Goal: Information Seeking & Learning: Learn about a topic

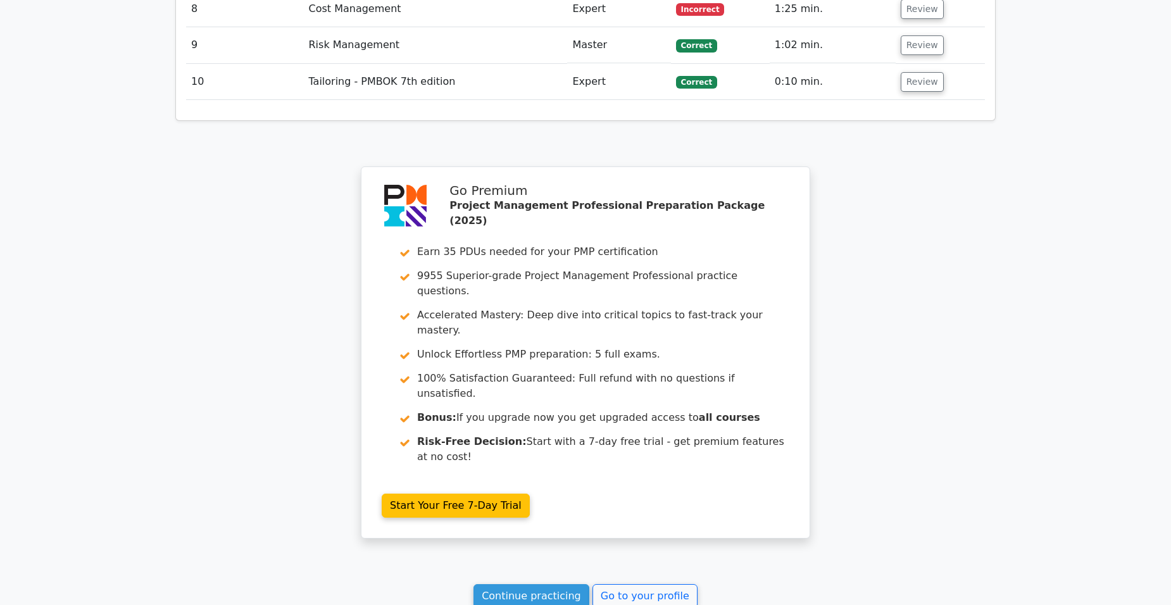
scroll to position [2066, 0]
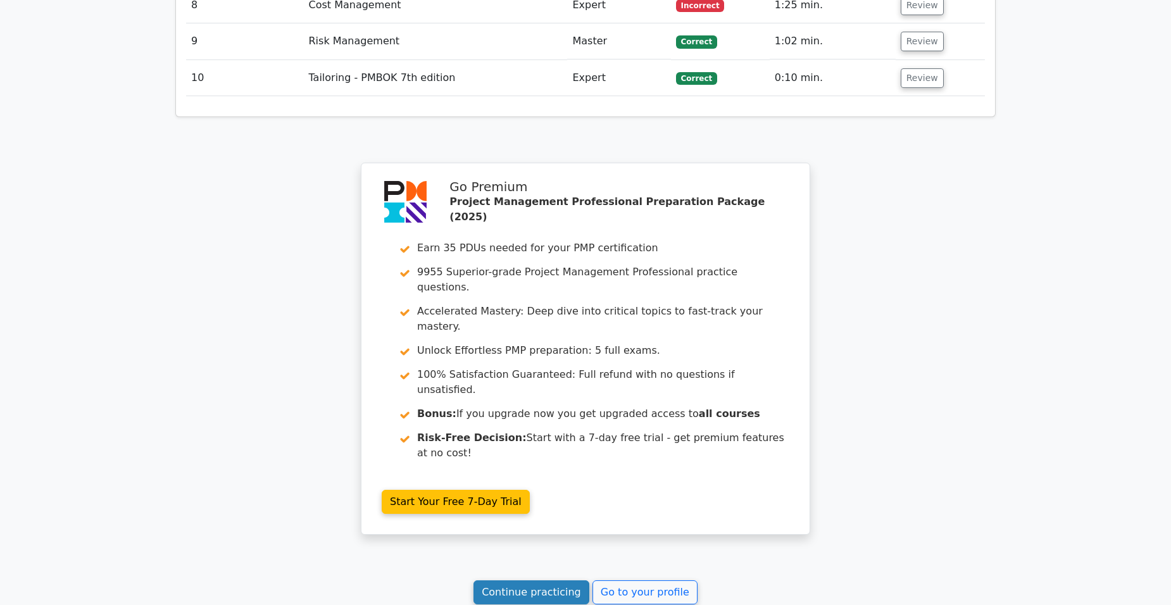
click at [565, 581] on link "Continue practicing" at bounding box center [532, 593] width 116 height 24
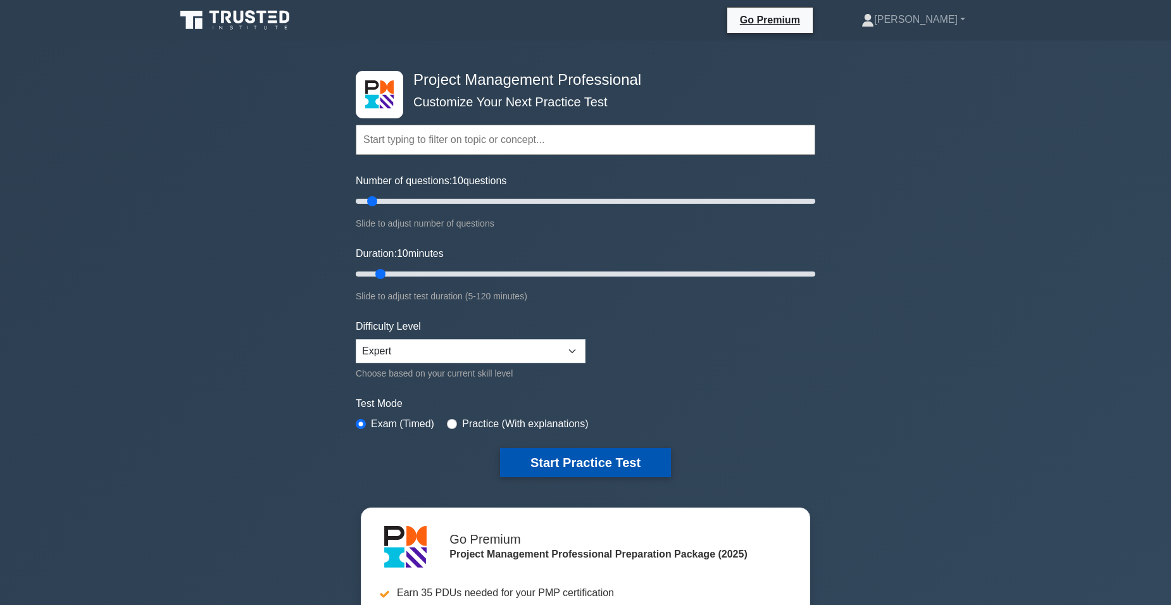
click at [601, 465] on button "Start Practice Test" at bounding box center [585, 462] width 171 height 29
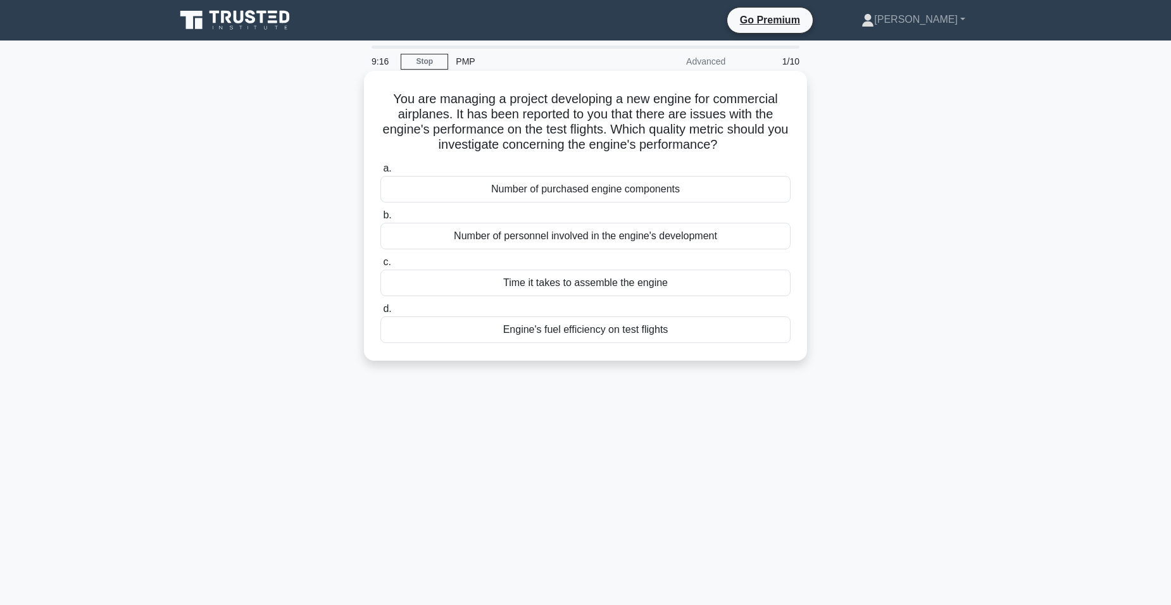
click at [618, 332] on div "Engine's fuel efficiency on test flights" at bounding box center [585, 330] width 410 height 27
click at [380, 313] on input "d. Engine's fuel efficiency on test flights" at bounding box center [380, 309] width 0 height 8
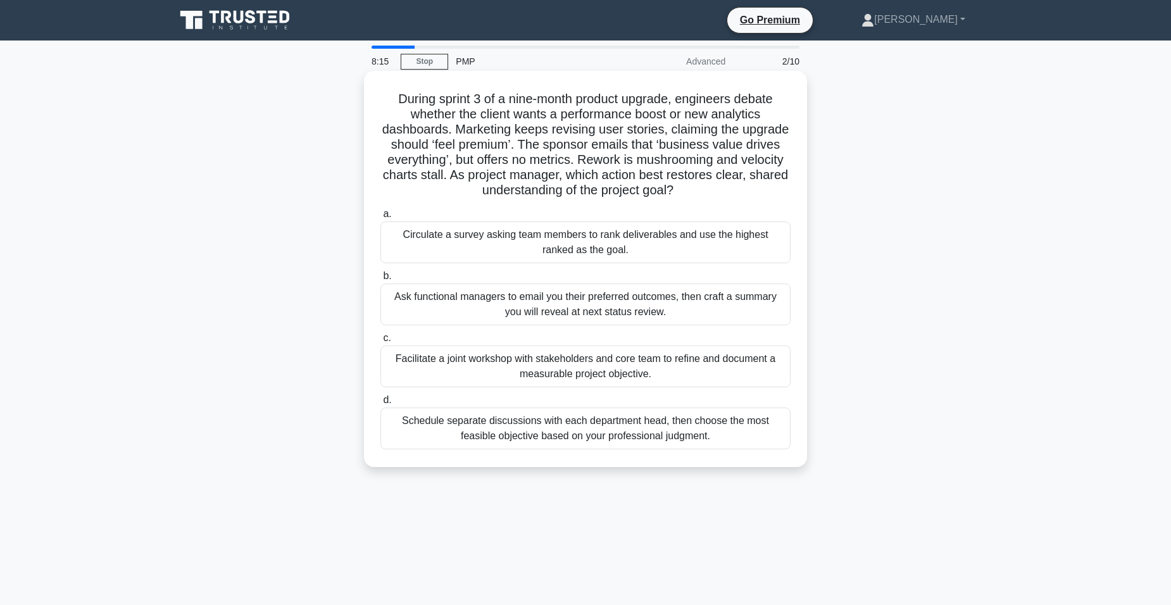
click at [577, 363] on div "Facilitate a joint workshop with stakeholders and core team to refine and docum…" at bounding box center [585, 367] width 410 height 42
click at [380, 342] on input "c. Facilitate a joint workshop with stakeholders and core team to refine and do…" at bounding box center [380, 338] width 0 height 8
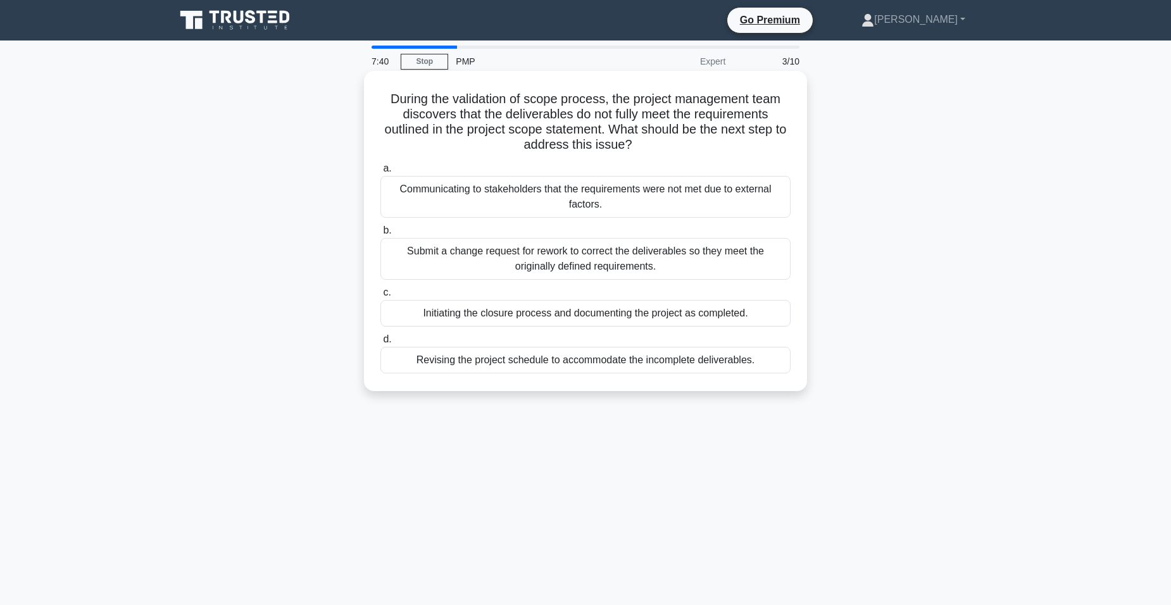
click at [556, 265] on div "Submit a change request for rework to correct the deliverables so they meet the…" at bounding box center [585, 259] width 410 height 42
click at [380, 235] on input "b. Submit a change request for rework to correct the deliverables so they meet …" at bounding box center [380, 231] width 0 height 8
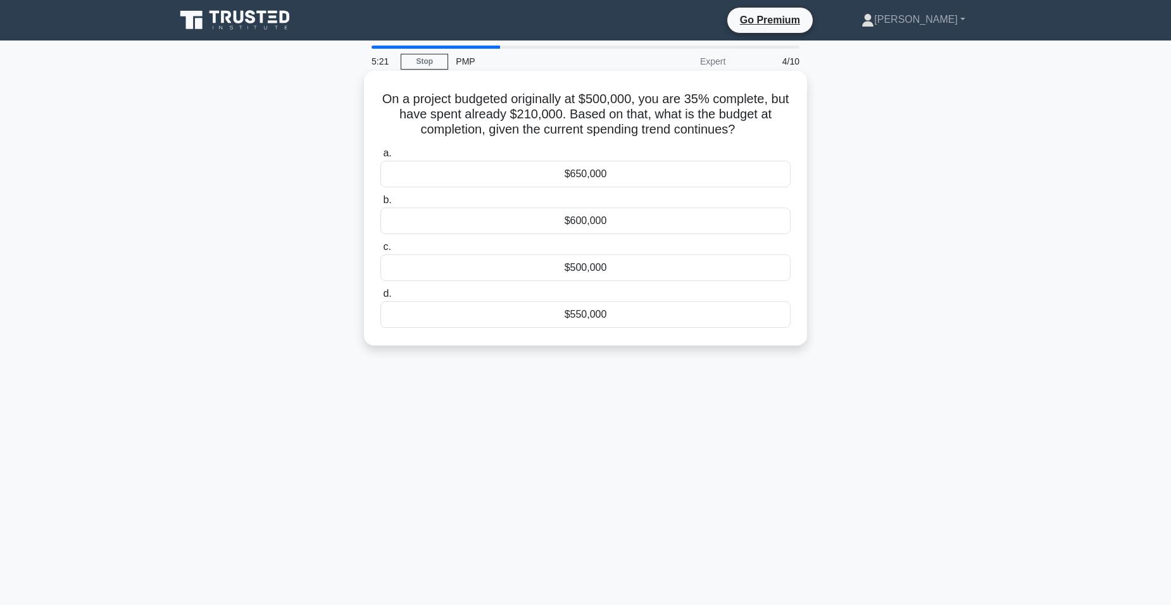
click at [582, 173] on div "$650,000" at bounding box center [585, 174] width 410 height 27
click at [380, 158] on input "a. $650,000" at bounding box center [380, 153] width 0 height 8
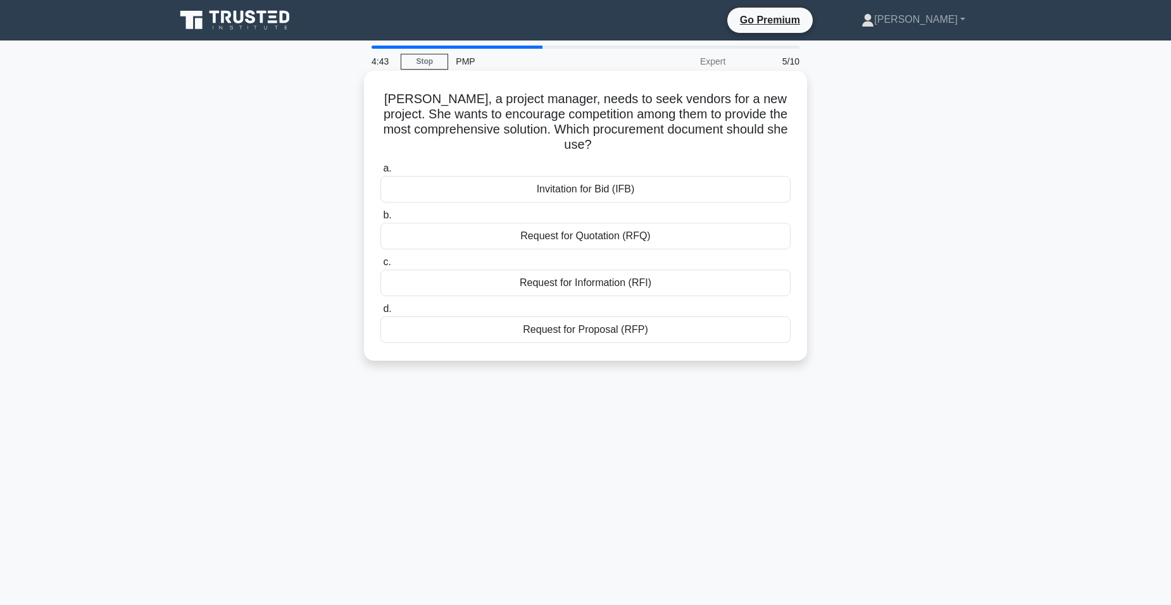
click at [498, 284] on div "Request for Information (RFI)" at bounding box center [585, 283] width 410 height 27
click at [380, 267] on input "c. Request for Information (RFI)" at bounding box center [380, 262] width 0 height 8
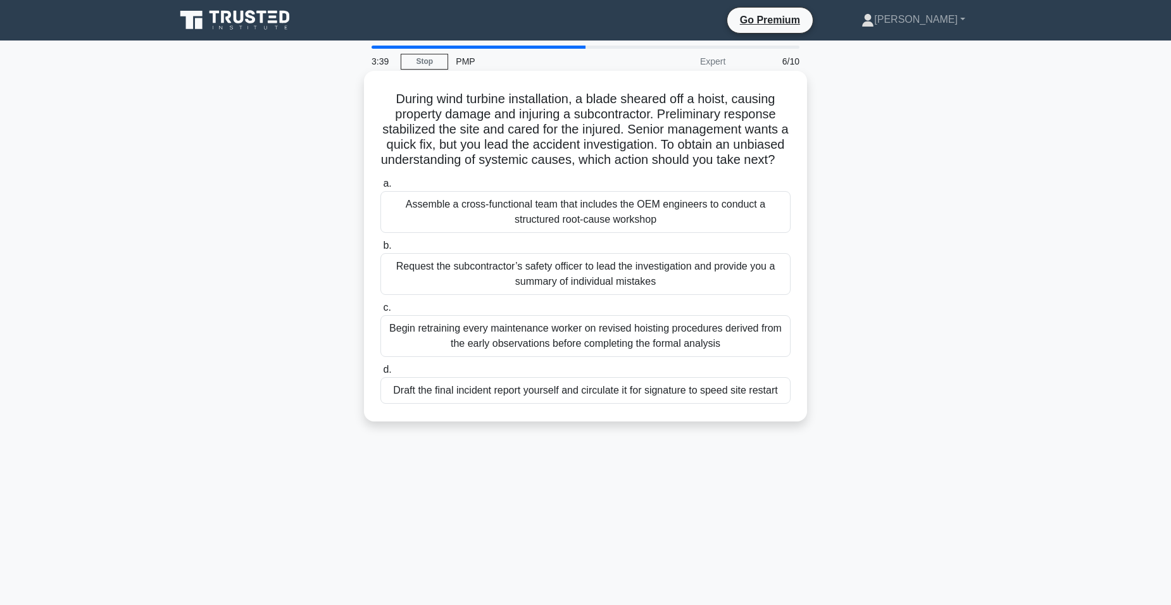
click at [620, 229] on div "Assemble a cross-functional team that includes the OEM engineers to conduct a s…" at bounding box center [585, 212] width 410 height 42
click at [380, 188] on input "a. Assemble a cross-functional team that includes the OEM engineers to conduct …" at bounding box center [380, 184] width 0 height 8
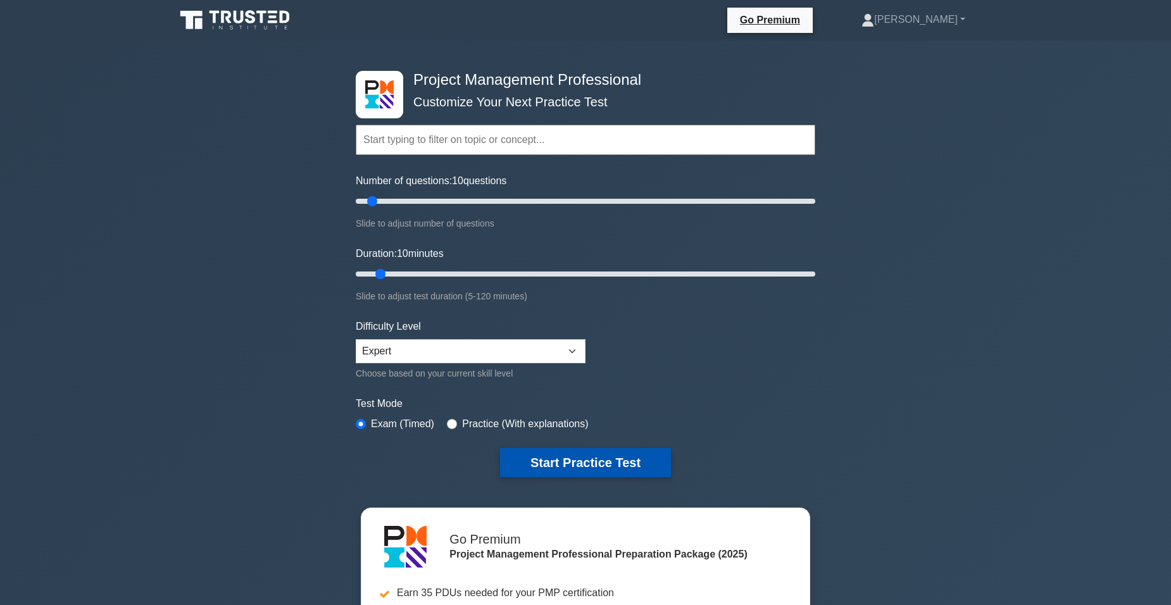
click at [610, 458] on button "Start Practice Test" at bounding box center [585, 462] width 171 height 29
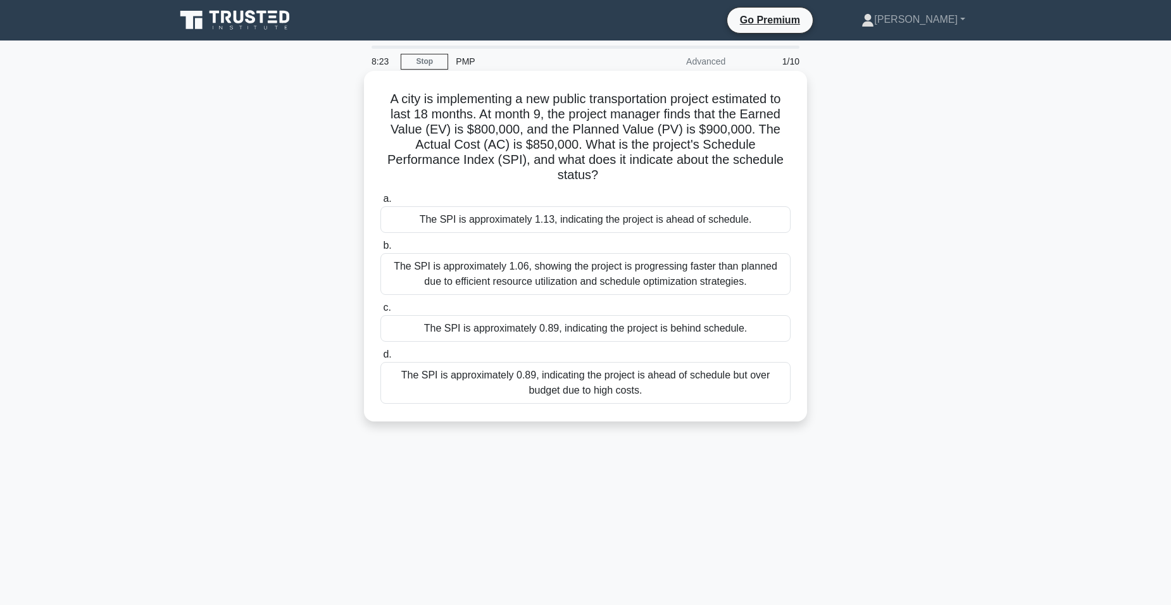
click at [694, 330] on div "The SPI is approximately 0.89, indicating the project is behind schedule." at bounding box center [585, 328] width 410 height 27
click at [380, 312] on input "c. The SPI is approximately 0.89, indicating the project is behind schedule." at bounding box center [380, 308] width 0 height 8
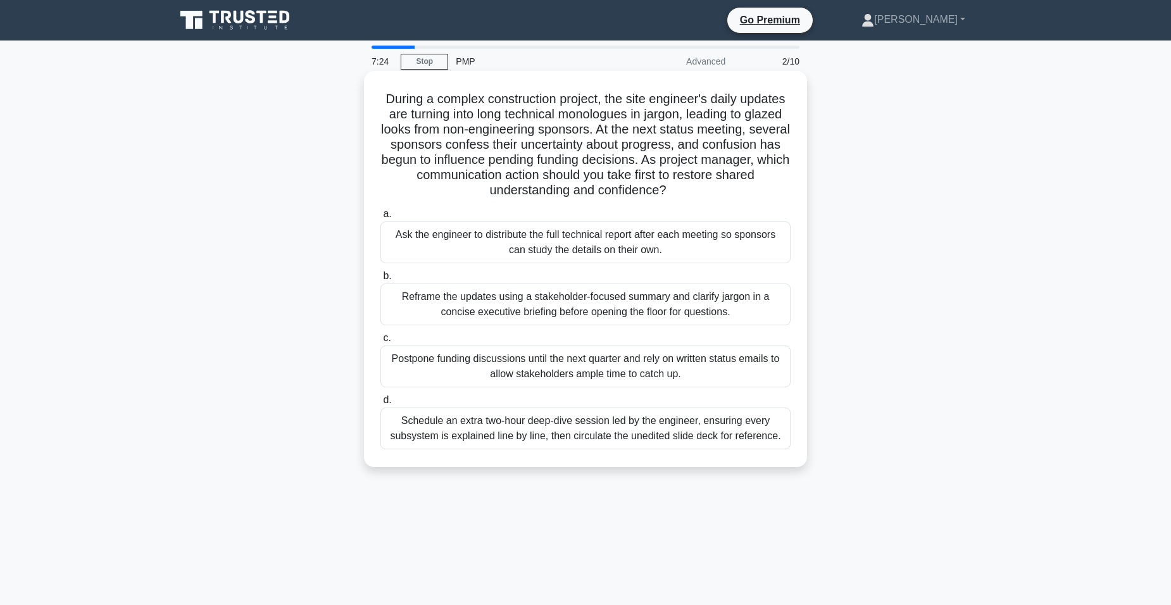
click at [539, 311] on div "Reframe the updates using a stakeholder-focused summary and clarify jargon in a…" at bounding box center [585, 305] width 410 height 42
click at [380, 280] on input "b. Reframe the updates using a stakeholder-focused summary and clarify jargon i…" at bounding box center [380, 276] width 0 height 8
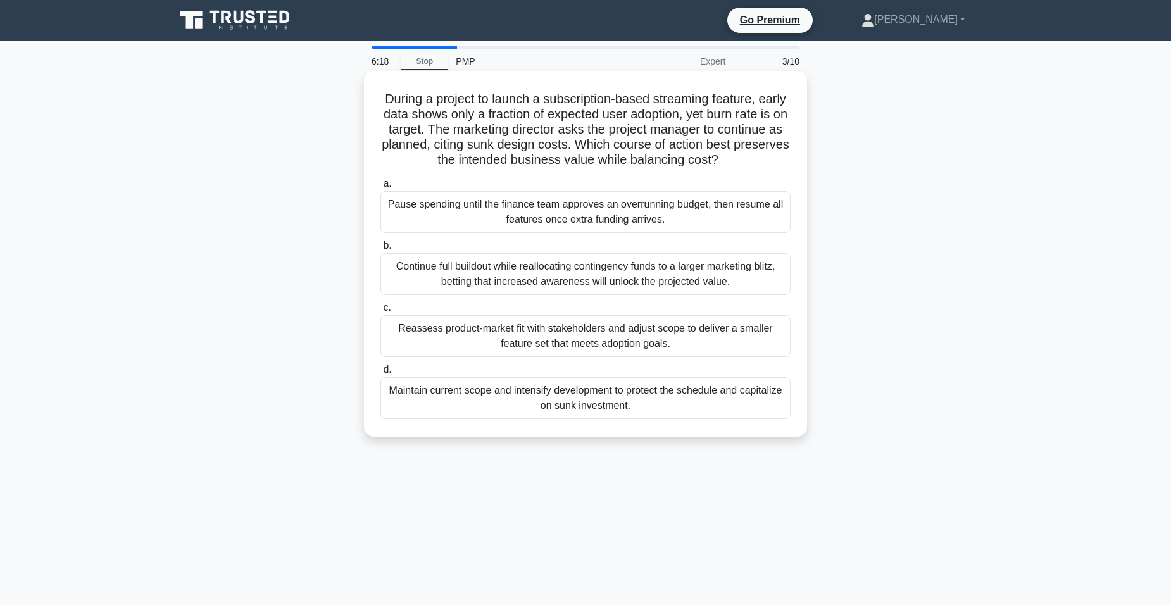
click at [553, 399] on div "Maintain current scope and intensify development to protect the schedule and ca…" at bounding box center [585, 398] width 410 height 42
click at [380, 374] on input "d. Maintain current scope and intensify development to protect the schedule and…" at bounding box center [380, 370] width 0 height 8
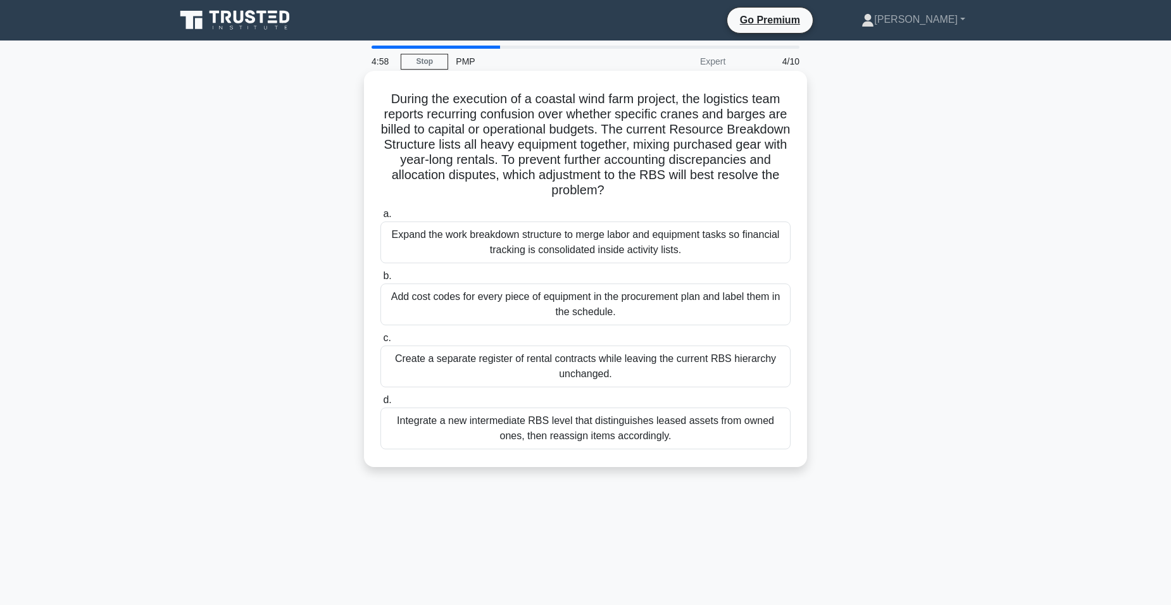
click at [586, 432] on div "Integrate a new intermediate RBS level that distinguishes leased assets from ow…" at bounding box center [585, 429] width 410 height 42
click at [380, 405] on input "d. Integrate a new intermediate RBS level that distinguishes leased assets from…" at bounding box center [380, 400] width 0 height 8
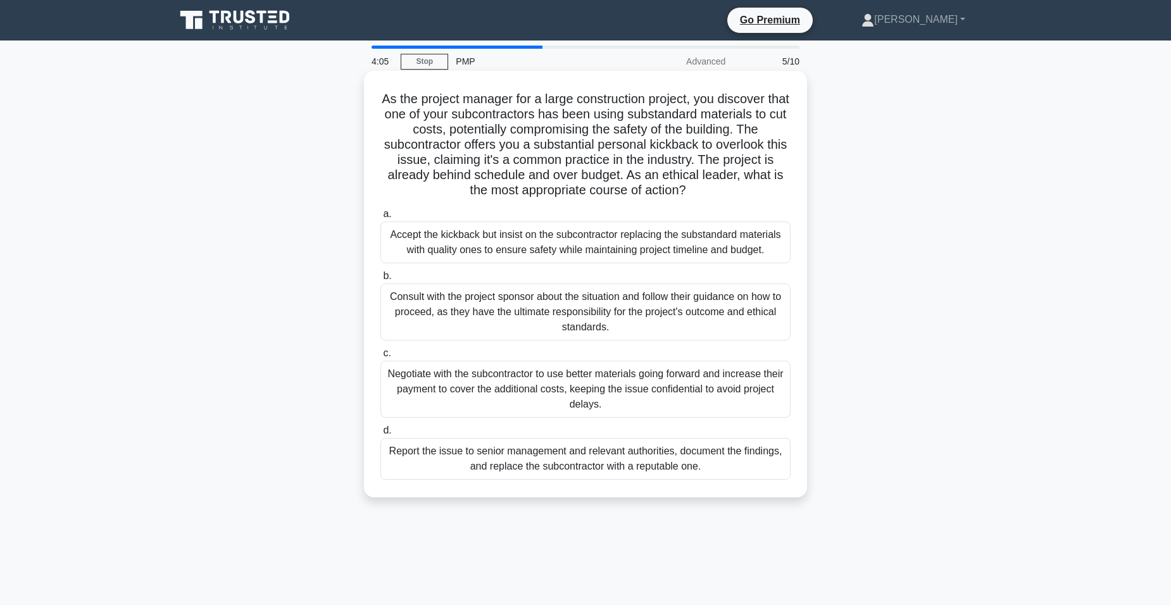
click at [517, 453] on div "Report the issue to senior management and relevant authorities, document the fi…" at bounding box center [585, 459] width 410 height 42
click at [380, 435] on input "d. Report the issue to senior management and relevant authorities, document the…" at bounding box center [380, 431] width 0 height 8
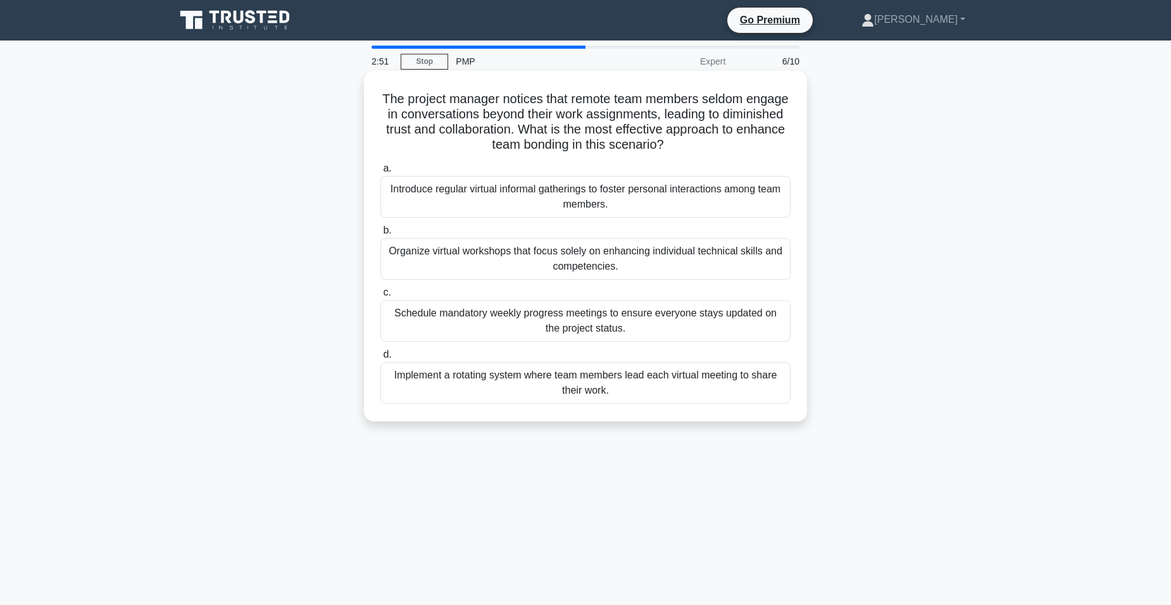
click at [556, 384] on div "Implement a rotating system where team members lead each virtual meeting to sha…" at bounding box center [585, 383] width 410 height 42
click at [380, 359] on input "d. Implement a rotating system where team members lead each virtual meeting to …" at bounding box center [380, 355] width 0 height 8
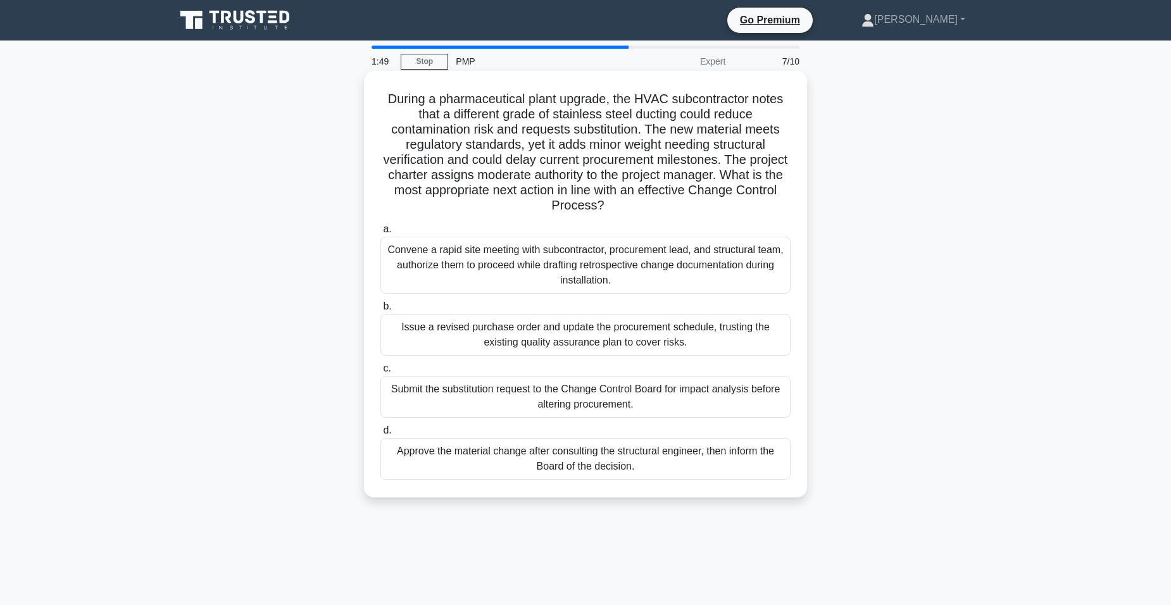
click at [579, 273] on div "Convene a rapid site meeting with subcontractor, procurement lead, and structur…" at bounding box center [585, 265] width 410 height 57
click at [380, 234] on input "a. Convene a rapid site meeting with subcontractor, procurement lead, and struc…" at bounding box center [380, 229] width 0 height 8
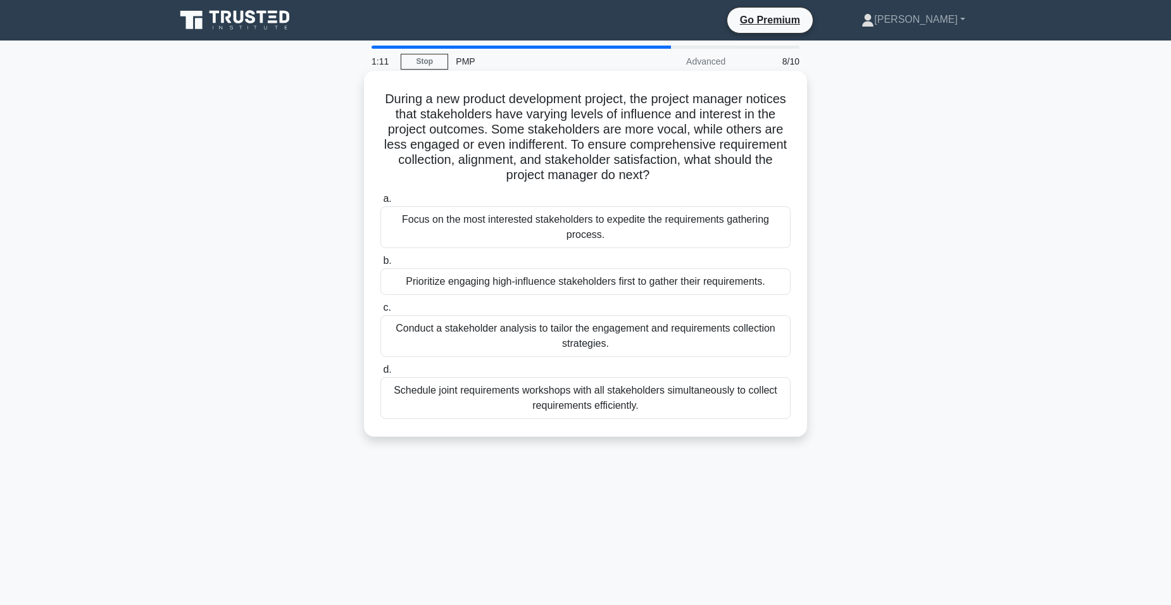
click at [606, 325] on div "Conduct a stakeholder analysis to tailor the engagement and requirements collec…" at bounding box center [585, 336] width 410 height 42
click at [380, 312] on input "c. Conduct a stakeholder analysis to tailor the engagement and requirements col…" at bounding box center [380, 308] width 0 height 8
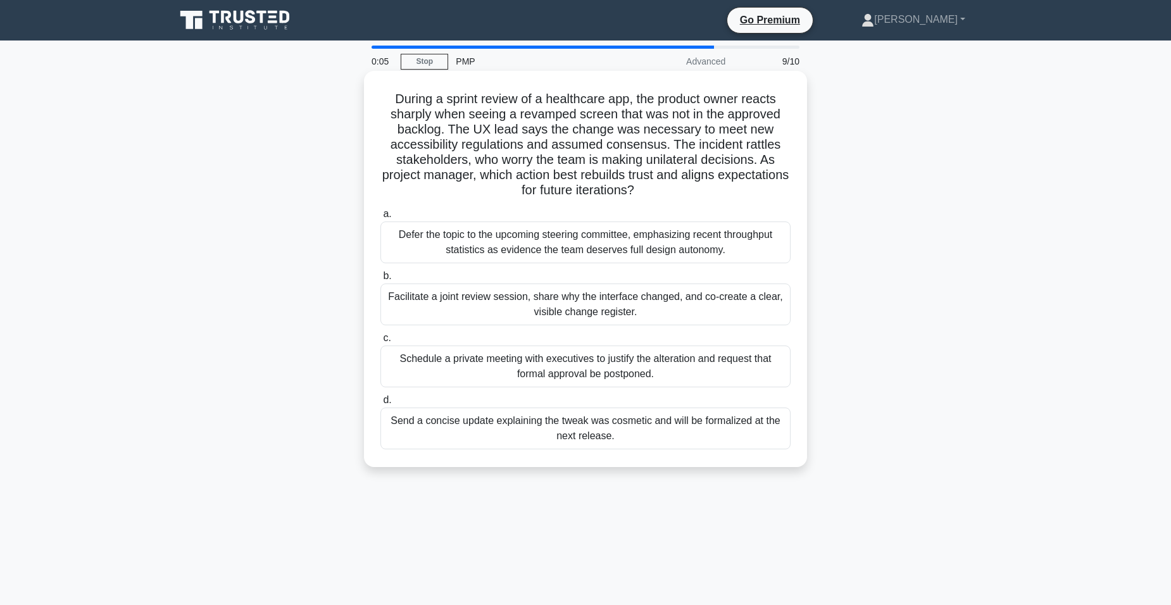
click at [631, 301] on div "Facilitate a joint review session, share why the interface changed, and co-crea…" at bounding box center [585, 305] width 410 height 42
click at [380, 280] on input "b. Facilitate a joint review session, share why the interface changed, and co-c…" at bounding box center [380, 276] width 0 height 8
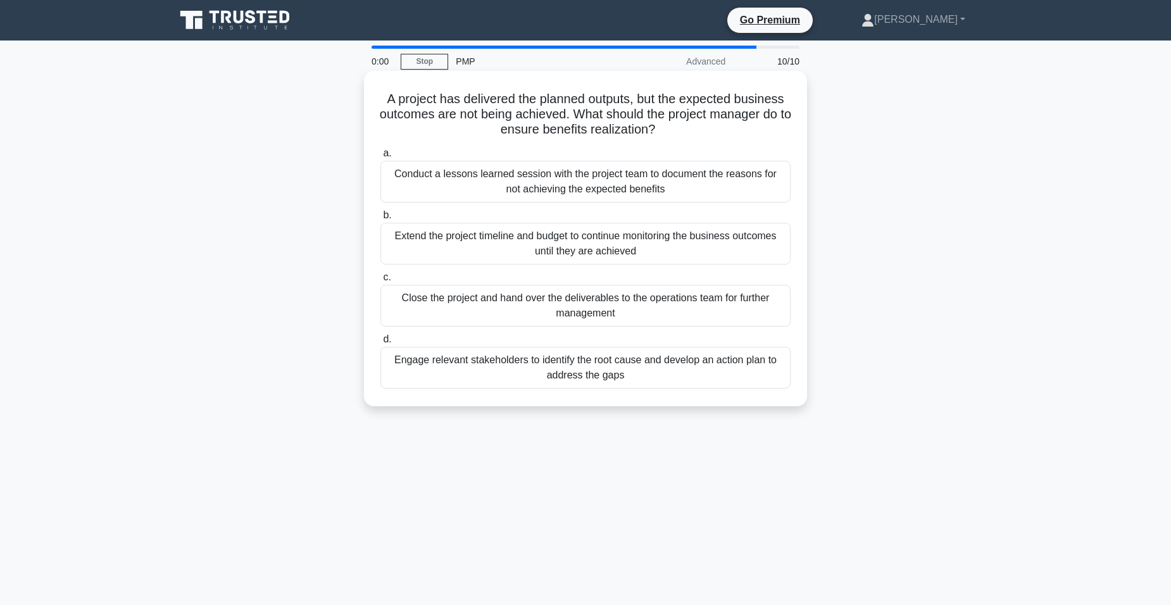
click at [582, 174] on div "Conduct a lessons learned session with the project team to document the reasons…" at bounding box center [585, 182] width 410 height 42
click at [380, 158] on input "a. Conduct a lessons learned session with the project team to document the reas…" at bounding box center [380, 153] width 0 height 8
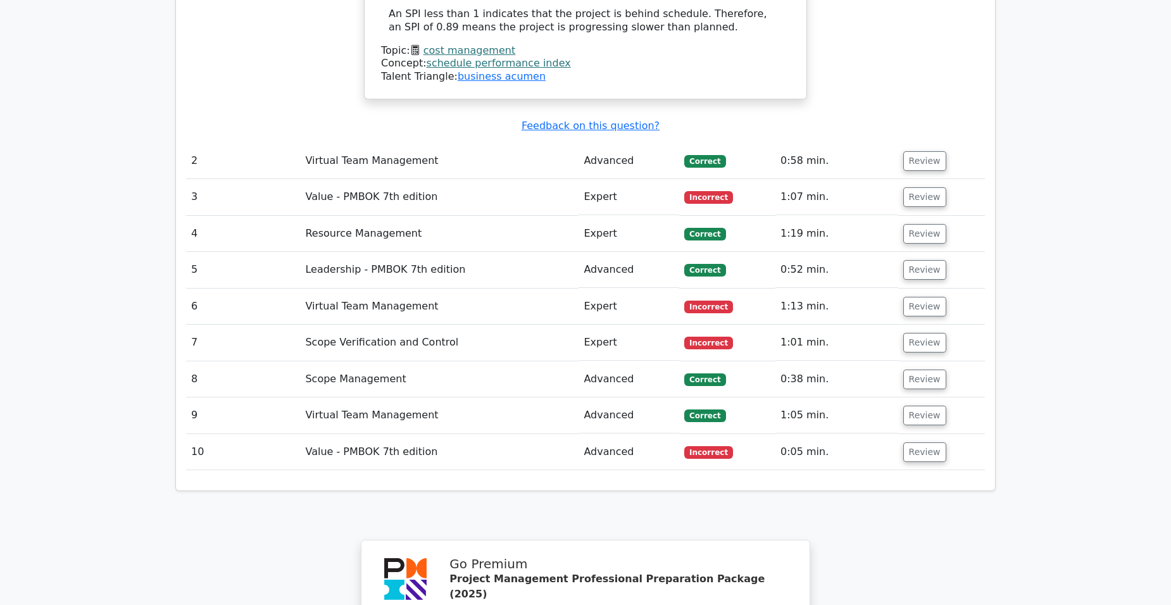
scroll to position [1456, 0]
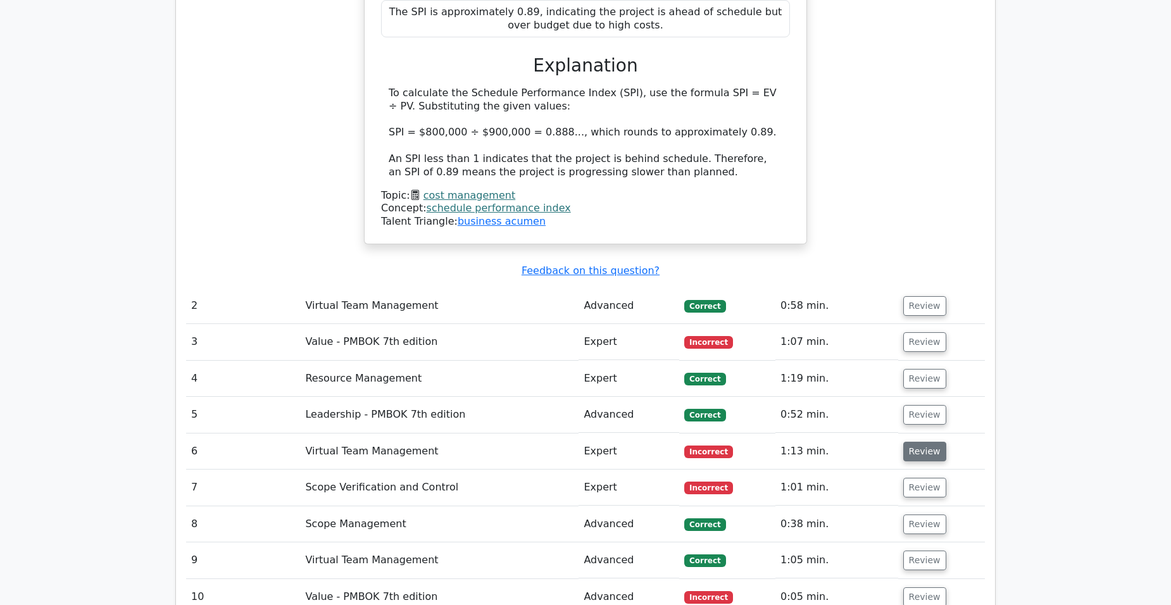
click at [928, 442] on button "Review" at bounding box center [924, 452] width 43 height 20
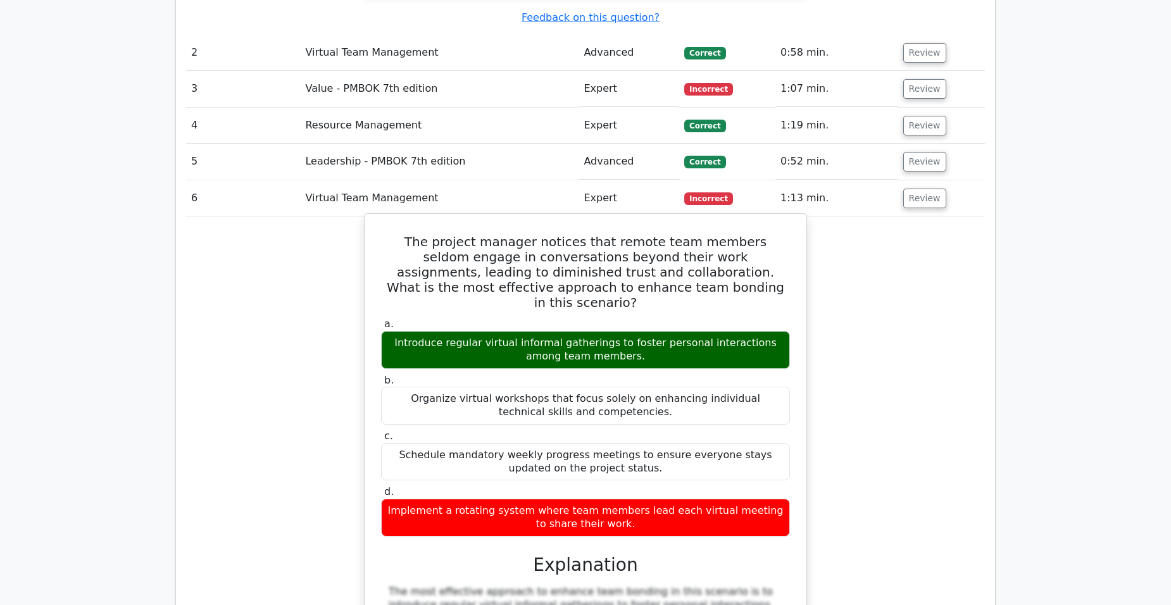
scroll to position [1329, 0]
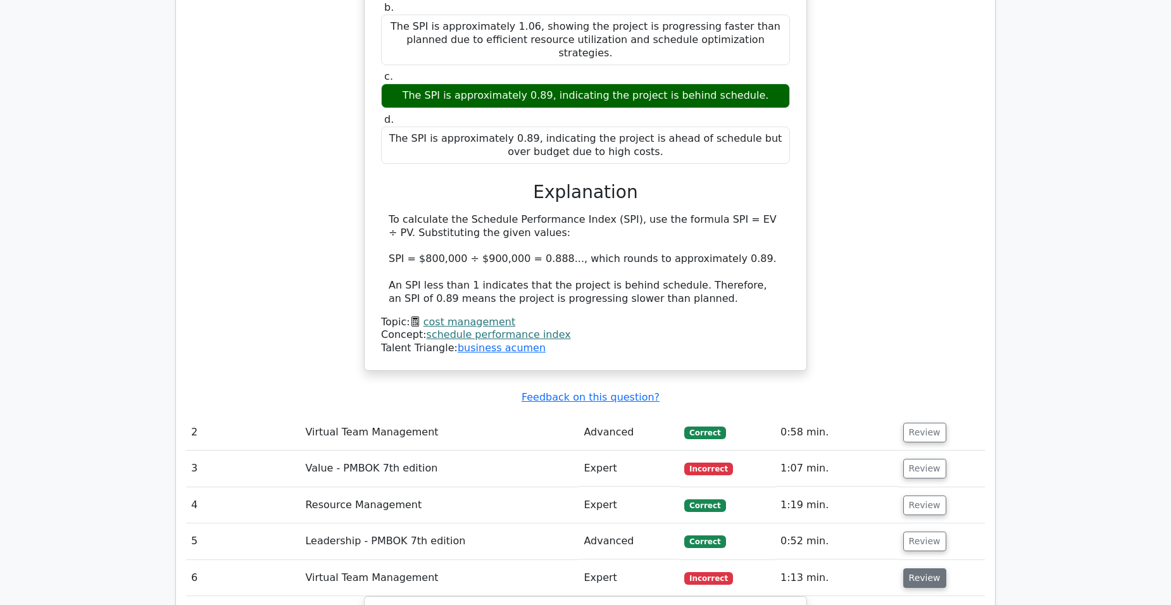
click at [918, 568] on button "Review" at bounding box center [924, 578] width 43 height 20
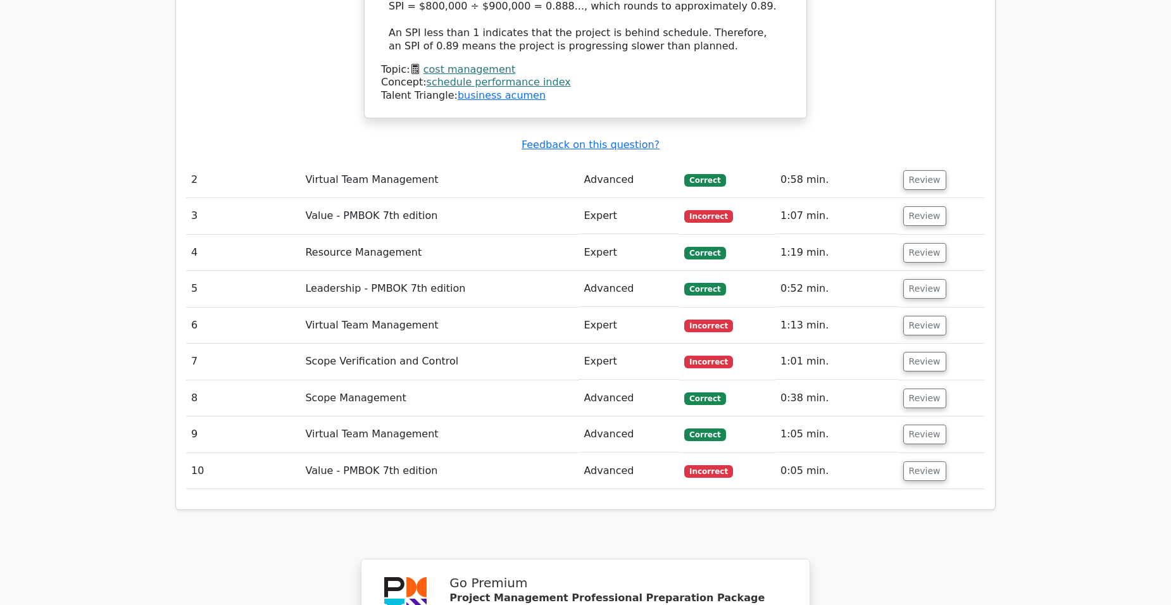
scroll to position [1456, 0]
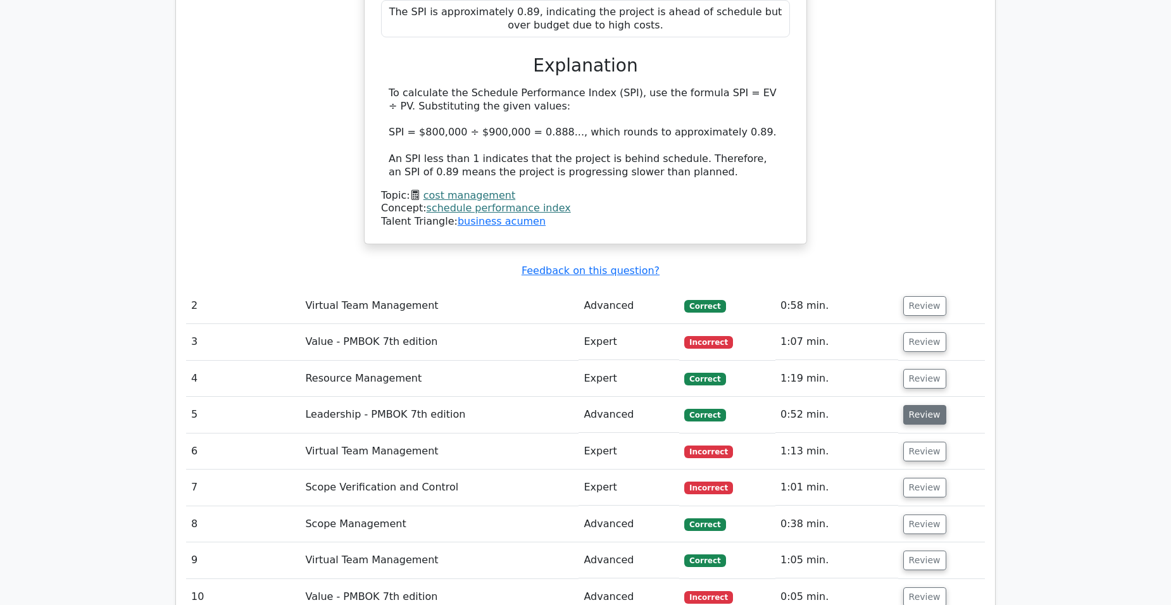
click at [919, 405] on button "Review" at bounding box center [924, 415] width 43 height 20
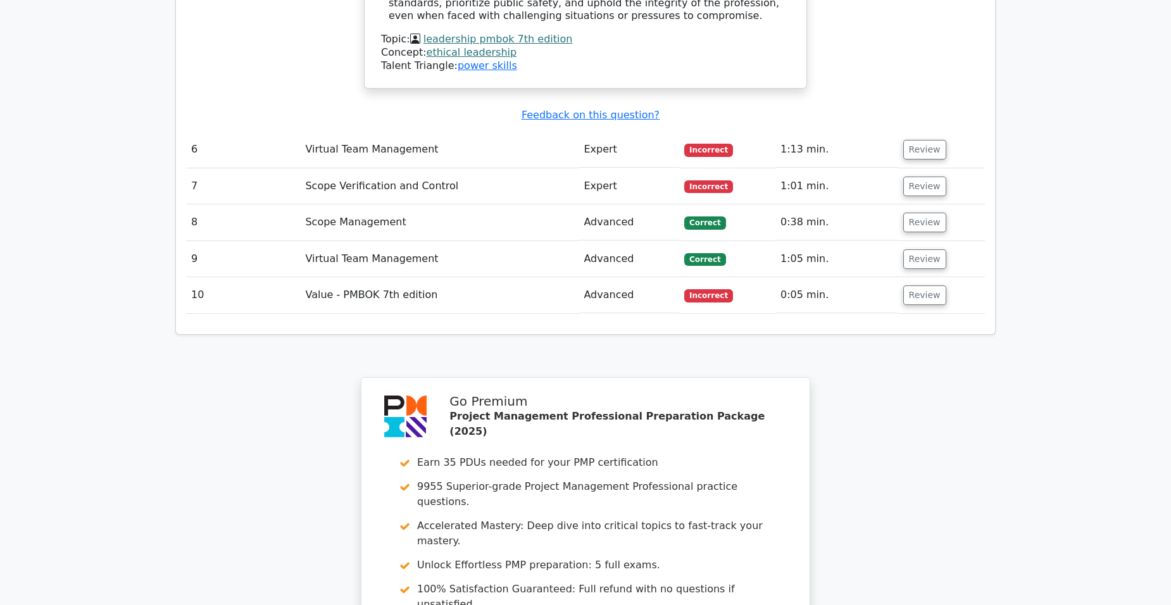
scroll to position [2927, 0]
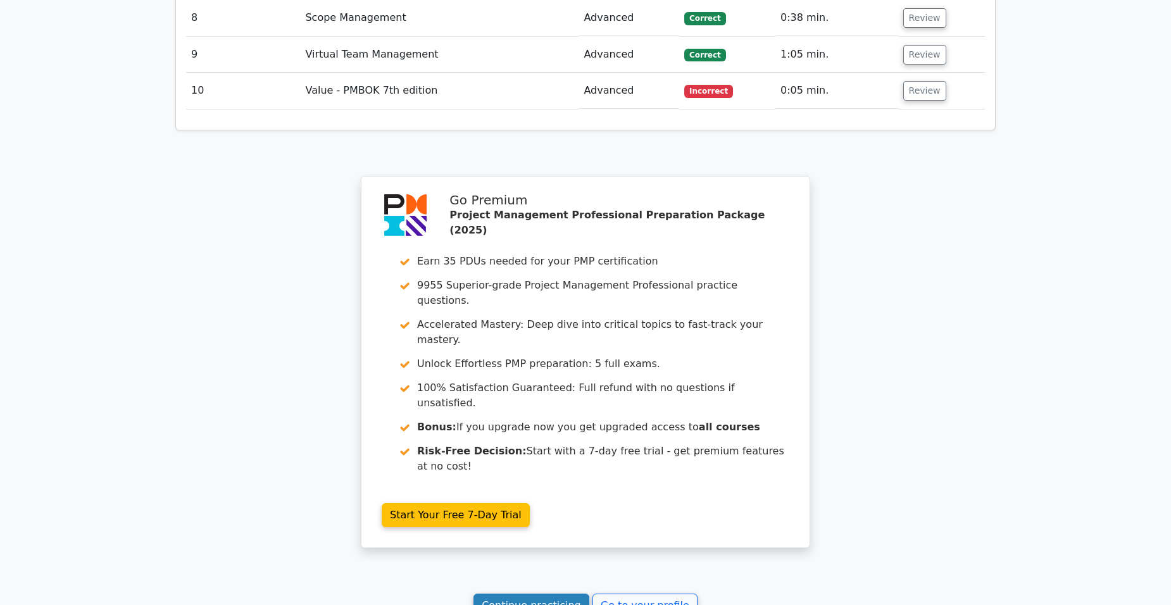
click at [555, 594] on link "Continue practicing" at bounding box center [532, 606] width 116 height 24
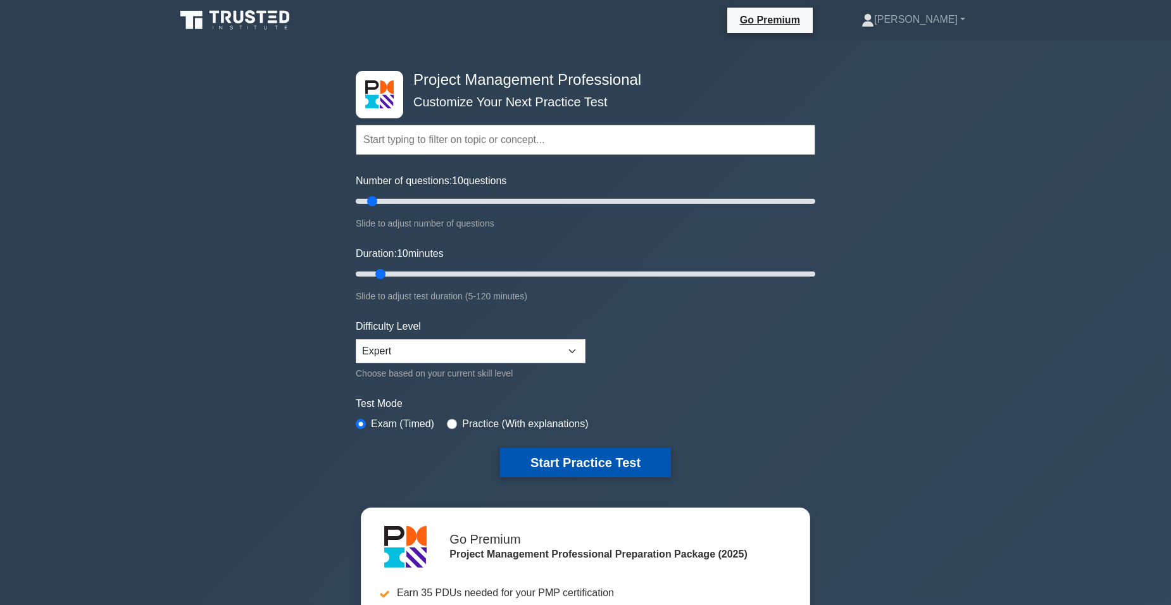
click at [592, 458] on button "Start Practice Test" at bounding box center [585, 462] width 171 height 29
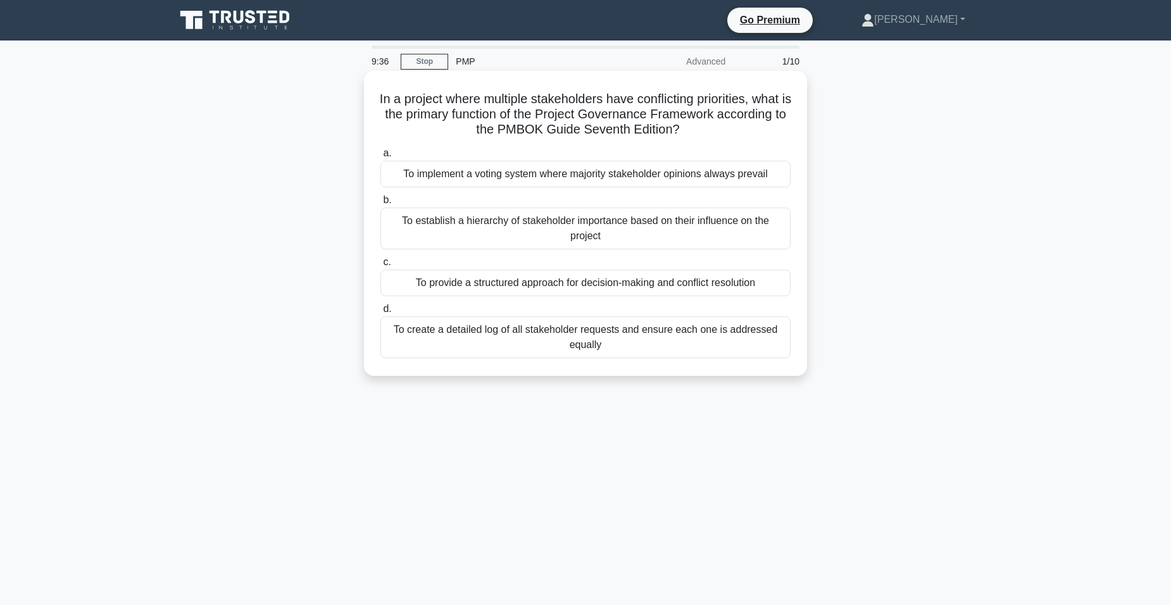
click at [575, 286] on div "To provide a structured approach for decision-making and conflict resolution" at bounding box center [585, 283] width 410 height 27
click at [380, 267] on input "c. To provide a structured approach for decision-making and conflict resolution" at bounding box center [380, 262] width 0 height 8
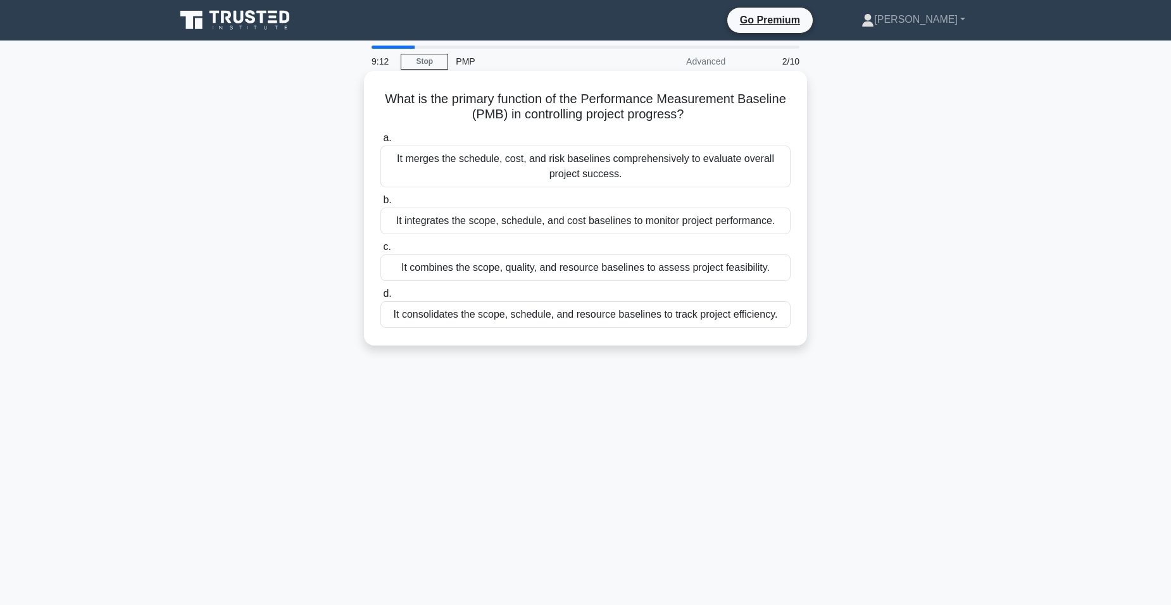
click at [530, 222] on div "It integrates the scope, schedule, and cost baselines to monitor project perfor…" at bounding box center [585, 221] width 410 height 27
click at [380, 204] on input "b. It integrates the scope, schedule, and cost baselines to monitor project per…" at bounding box center [380, 200] width 0 height 8
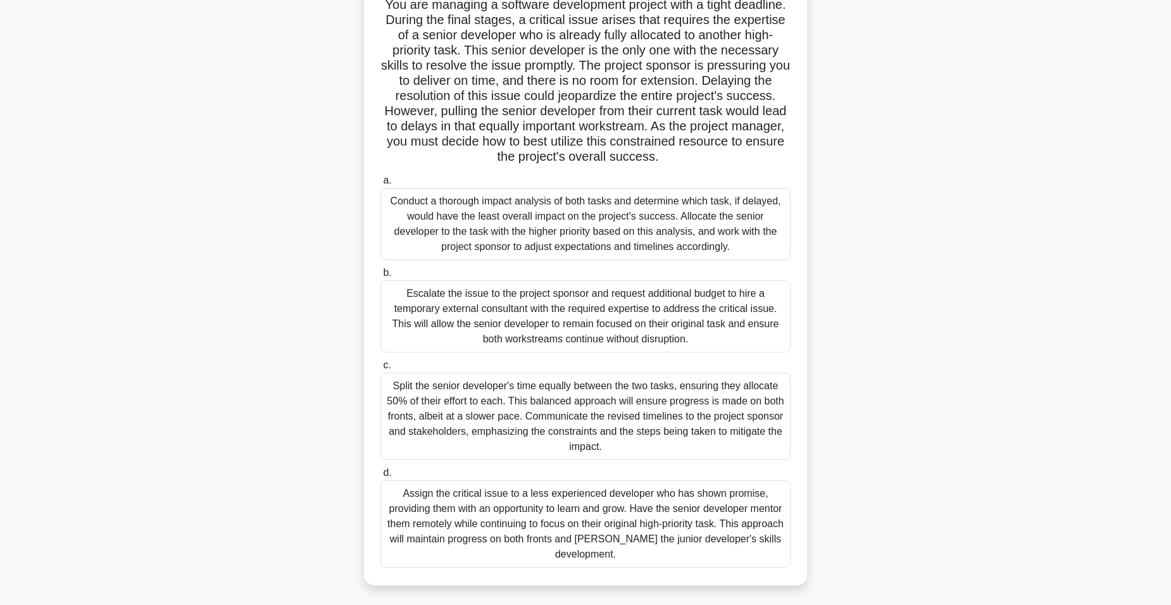
scroll to position [99, 0]
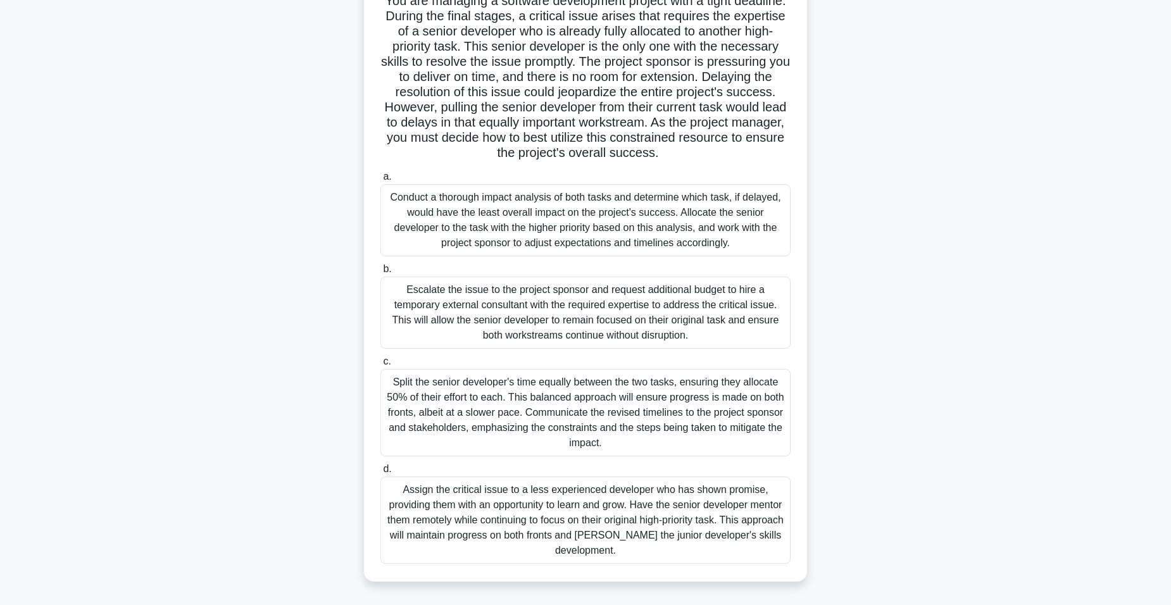
click at [683, 534] on div "Assign the critical issue to a less experienced developer who has shown promise…" at bounding box center [585, 520] width 410 height 87
click at [380, 474] on input "d. Assign the critical issue to a less experienced developer who has shown prom…" at bounding box center [380, 469] width 0 height 8
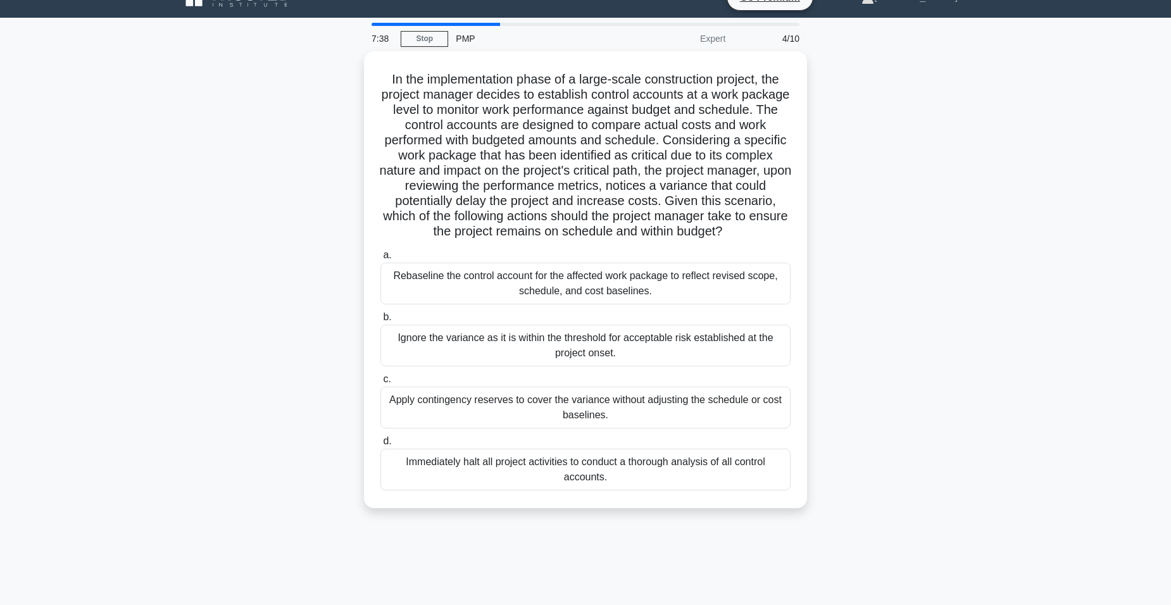
scroll to position [0, 0]
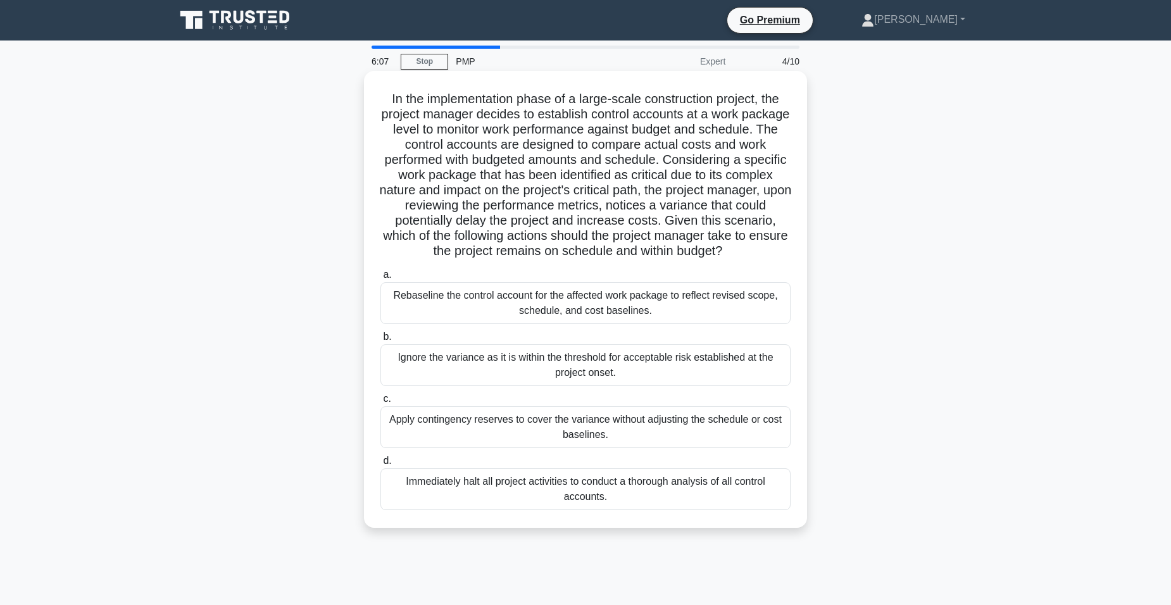
click at [482, 433] on div "Apply contingency reserves to cover the variance without adjusting the schedule…" at bounding box center [585, 427] width 410 height 42
click at [380, 403] on input "c. Apply contingency reserves to cover the variance without adjusting the sched…" at bounding box center [380, 399] width 0 height 8
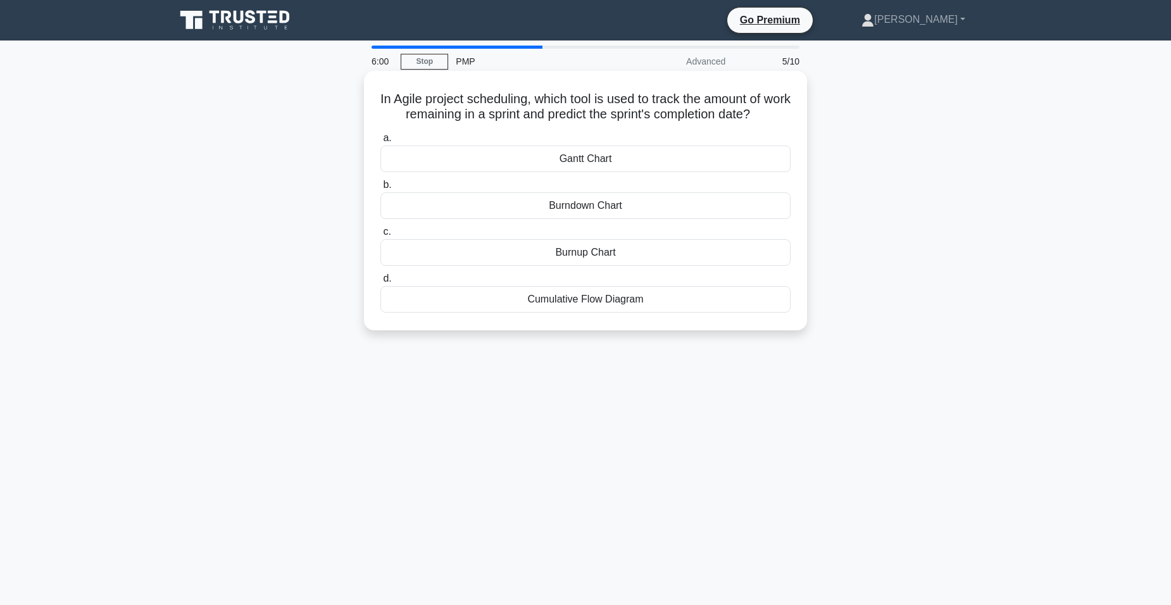
click at [659, 253] on div "Burnup Chart" at bounding box center [585, 252] width 410 height 27
click at [380, 236] on input "[PERSON_NAME] Chart" at bounding box center [380, 232] width 0 height 8
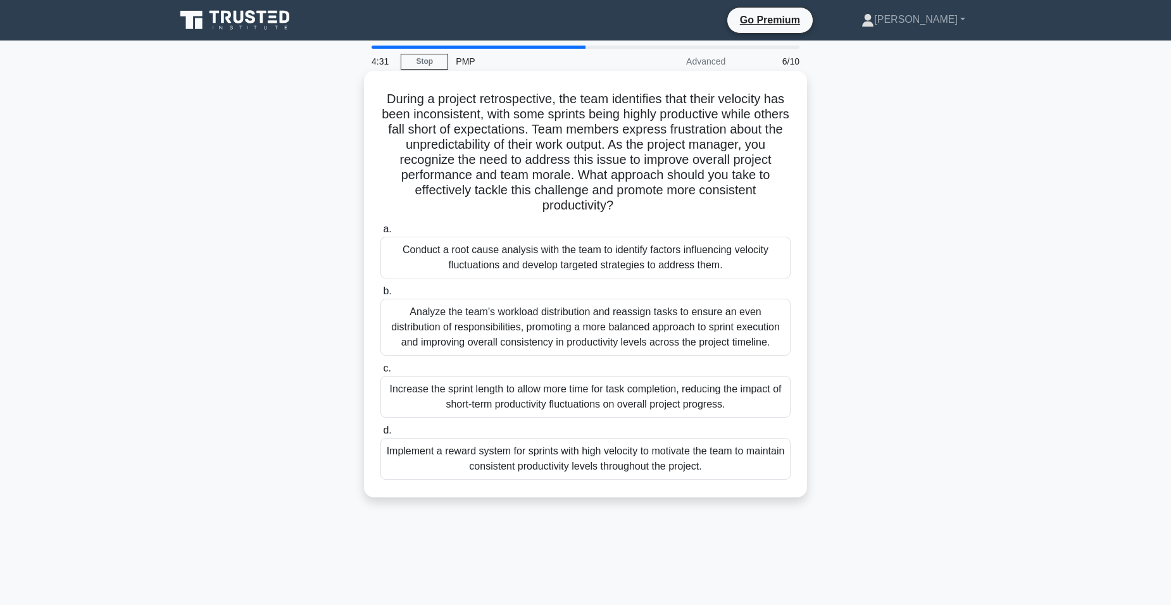
click at [658, 264] on div "Conduct a root cause analysis with the team to identify factors influencing vel…" at bounding box center [585, 258] width 410 height 42
click at [380, 234] on input "a. Conduct a root cause analysis with the team to identify factors influencing …" at bounding box center [380, 229] width 0 height 8
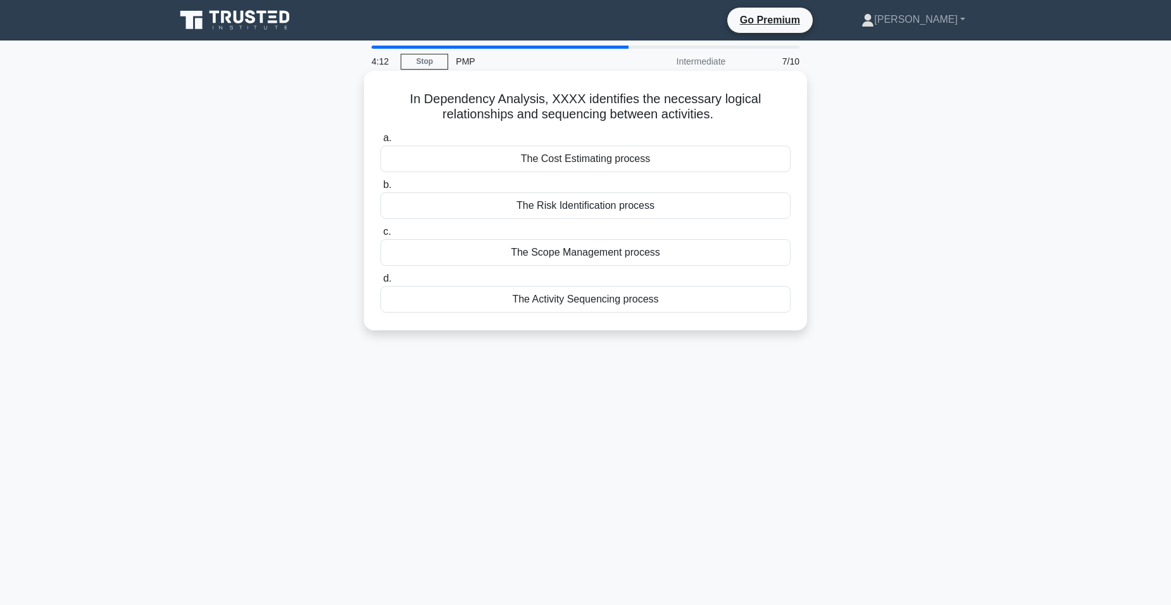
click at [479, 300] on div "The Activity Sequencing process" at bounding box center [585, 299] width 410 height 27
click at [380, 283] on input "d. The Activity Sequencing process" at bounding box center [380, 279] width 0 height 8
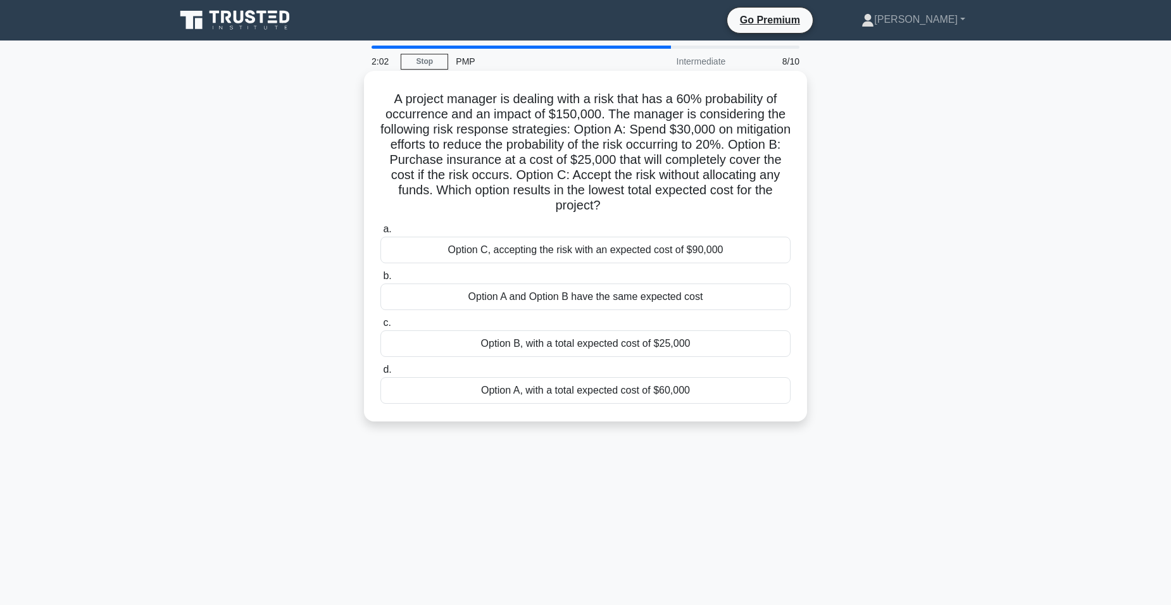
click at [448, 344] on div "Option B, with a total expected cost of $25,000" at bounding box center [585, 343] width 410 height 27
click at [380, 327] on input "c. Option B, with a total expected cost of $25,000" at bounding box center [380, 323] width 0 height 8
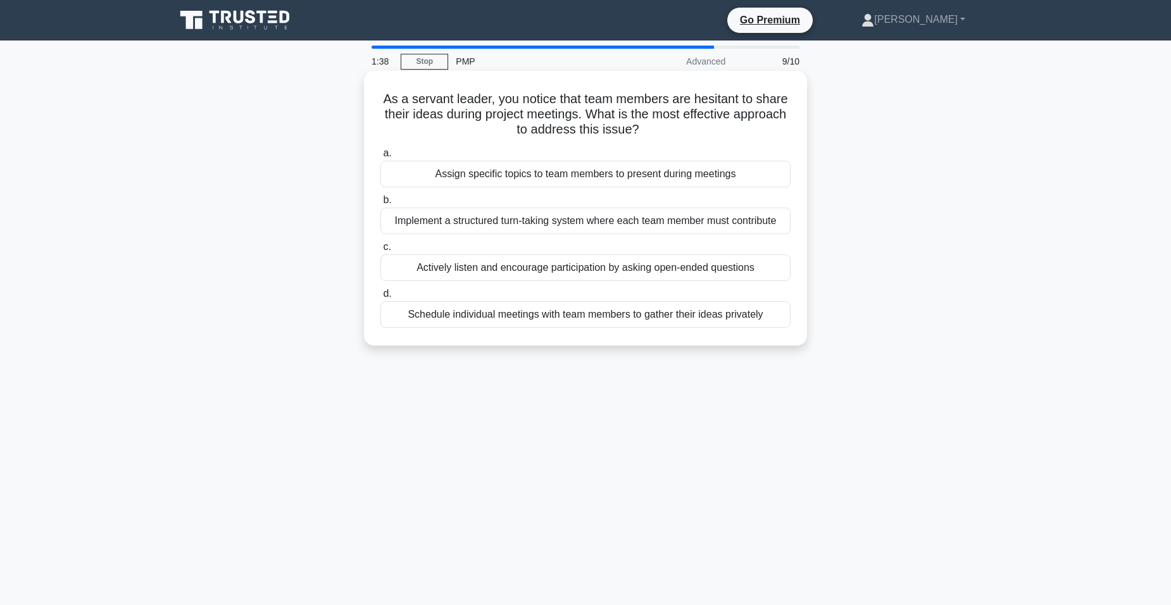
click at [448, 260] on div "Actively listen and encourage participation by asking open-ended questions" at bounding box center [585, 267] width 410 height 27
click at [380, 251] on input "c. Actively listen and encourage participation by asking open-ended questions" at bounding box center [380, 247] width 0 height 8
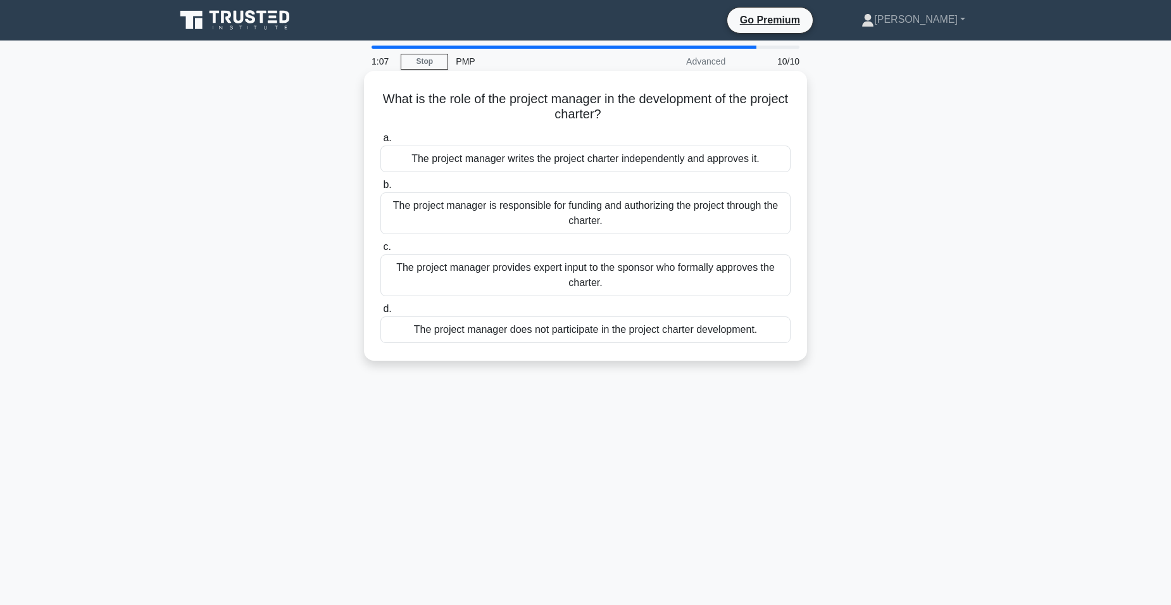
click at [672, 290] on div "The project manager provides expert input to the sponsor who formally approves …" at bounding box center [585, 275] width 410 height 42
click at [380, 251] on input "c. The project manager provides expert input to the sponsor who formally approv…" at bounding box center [380, 247] width 0 height 8
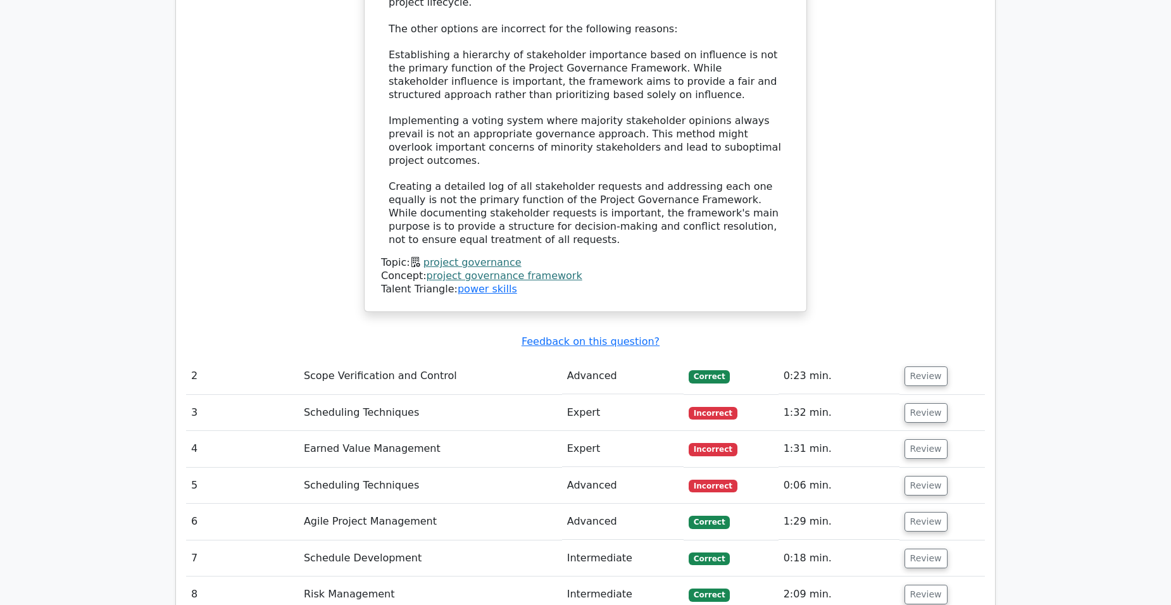
scroll to position [1646, 0]
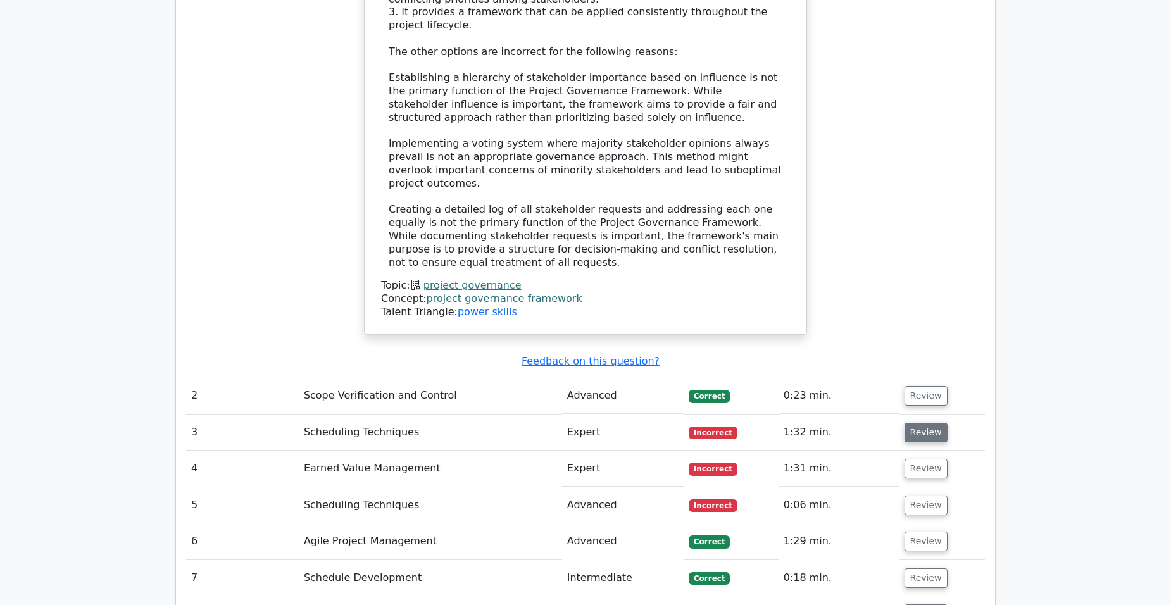
click at [926, 423] on button "Review" at bounding box center [926, 433] width 43 height 20
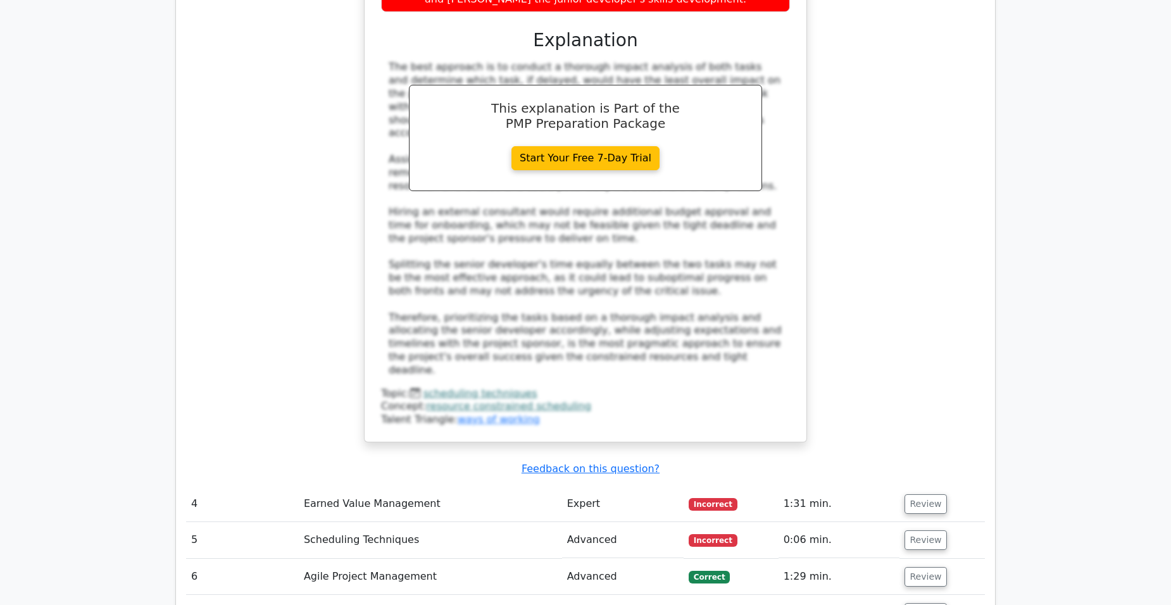
scroll to position [2646, 0]
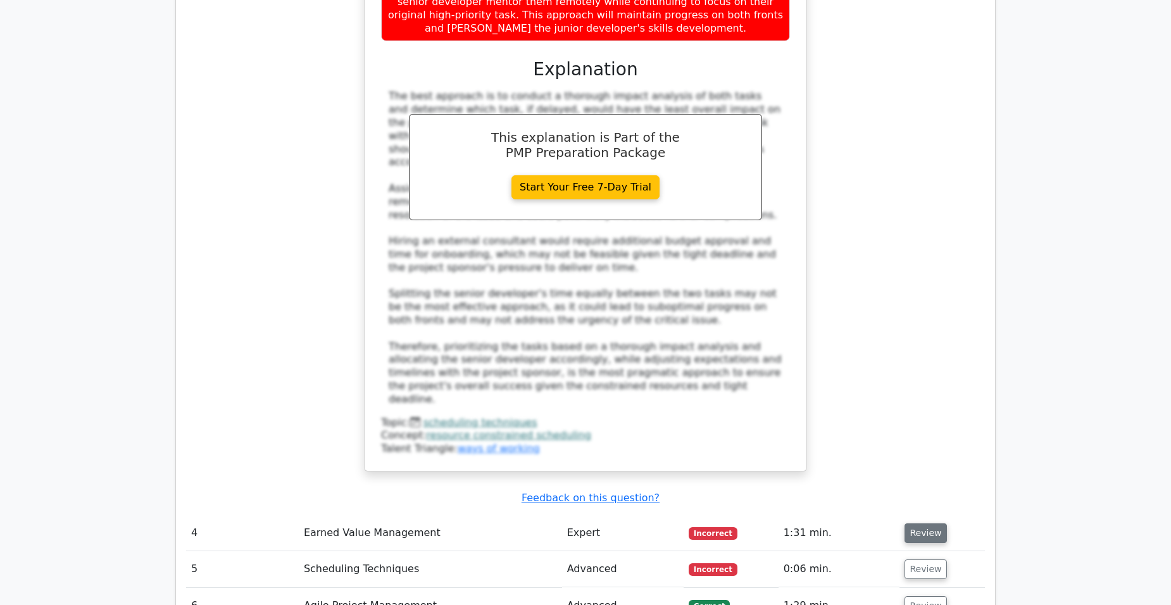
click at [931, 524] on button "Review" at bounding box center [926, 534] width 43 height 20
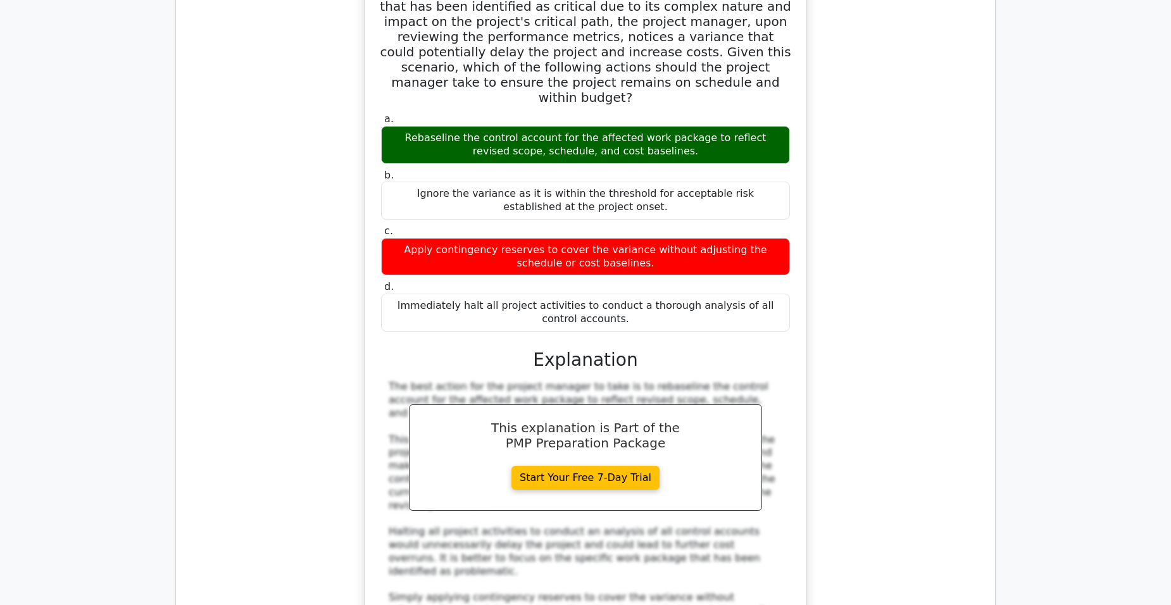
scroll to position [3532, 0]
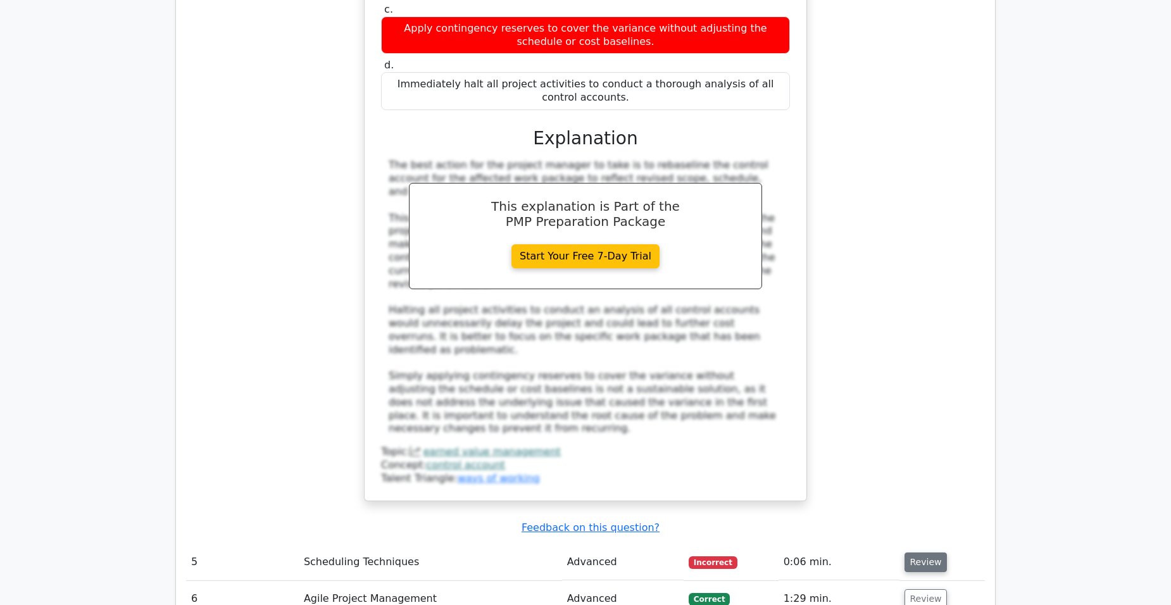
click at [916, 553] on button "Review" at bounding box center [926, 563] width 43 height 20
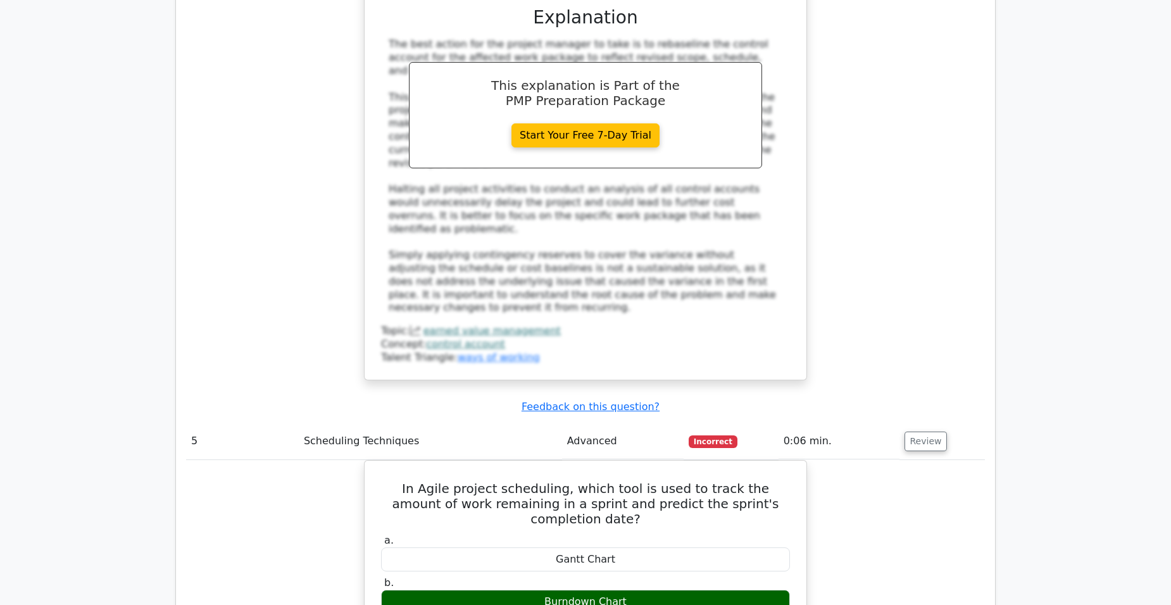
scroll to position [3779, 0]
